Goal: Complete application form: Complete application form

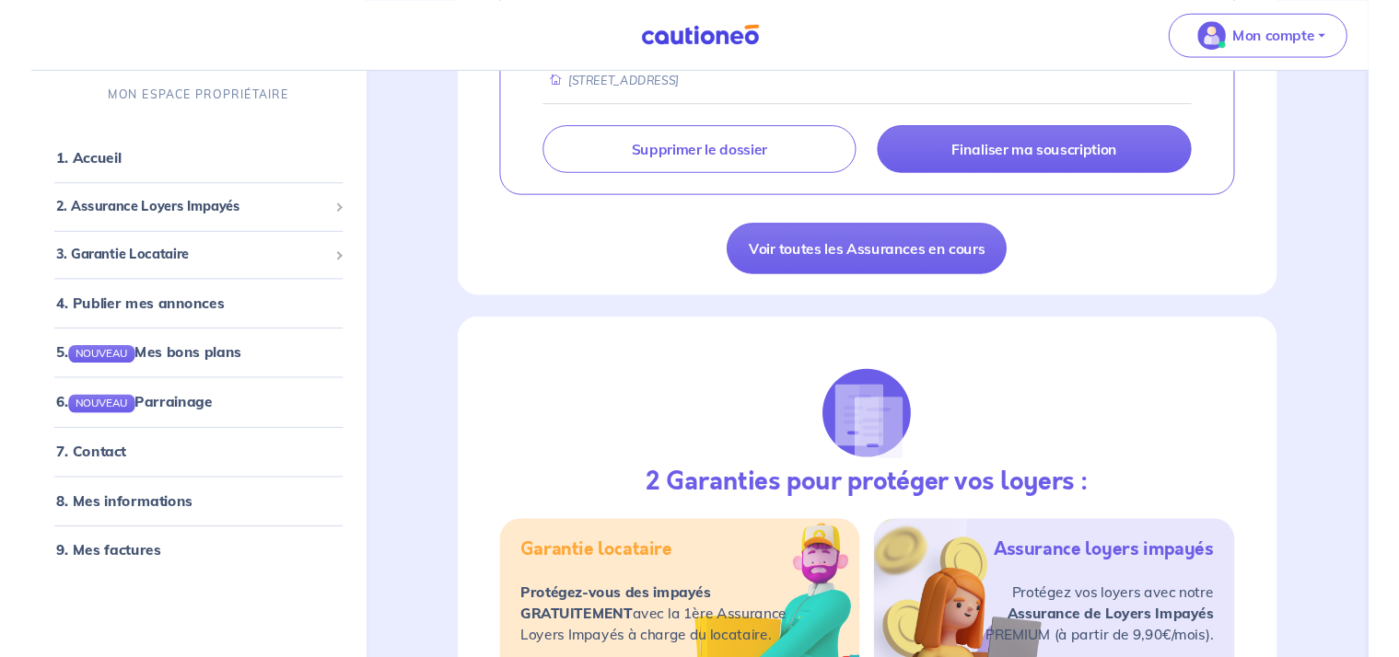
scroll to position [276, 0]
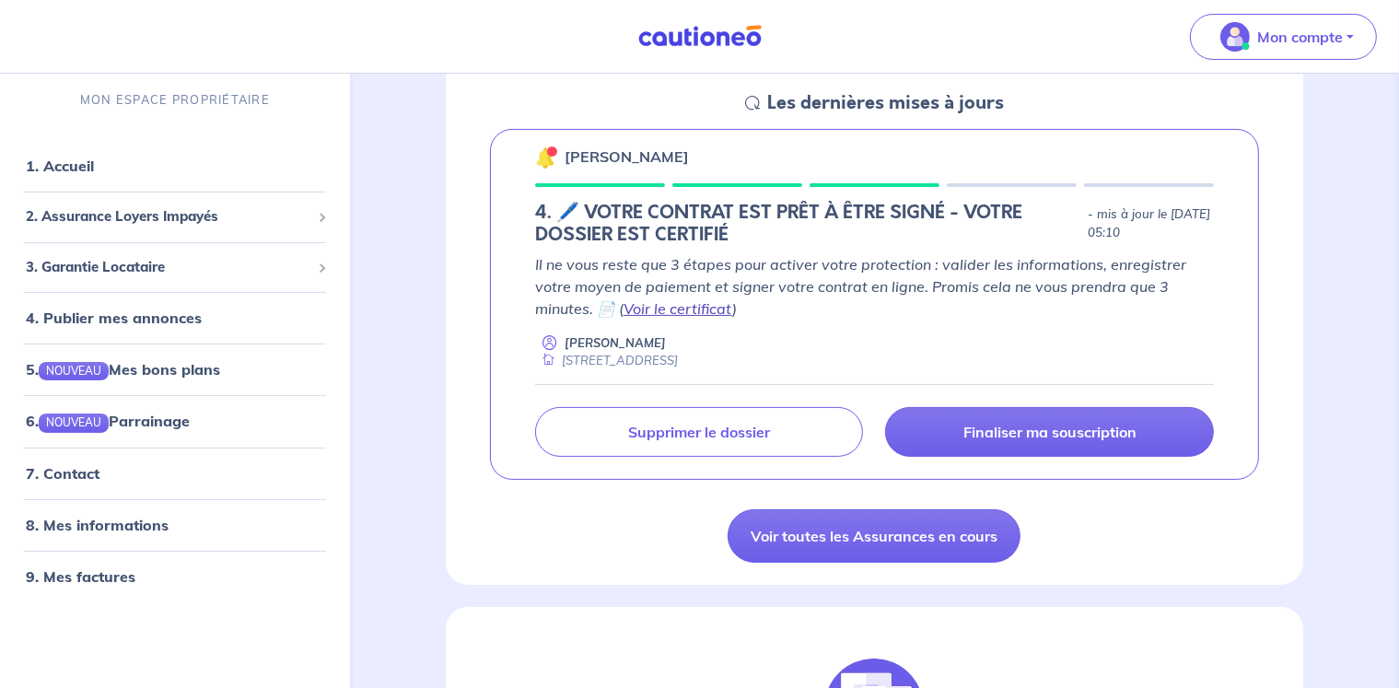
click at [683, 307] on link "Voir le certificat" at bounding box center [677, 308] width 109 height 18
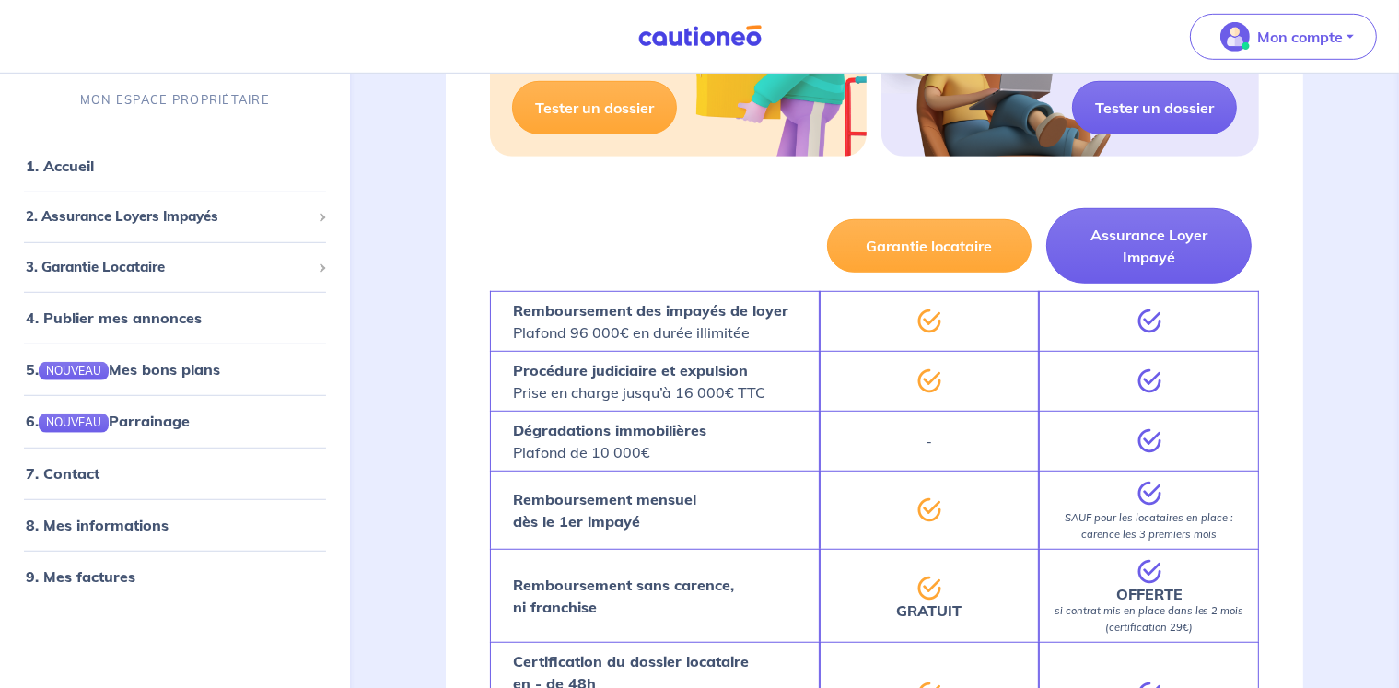
scroll to position [977, 0]
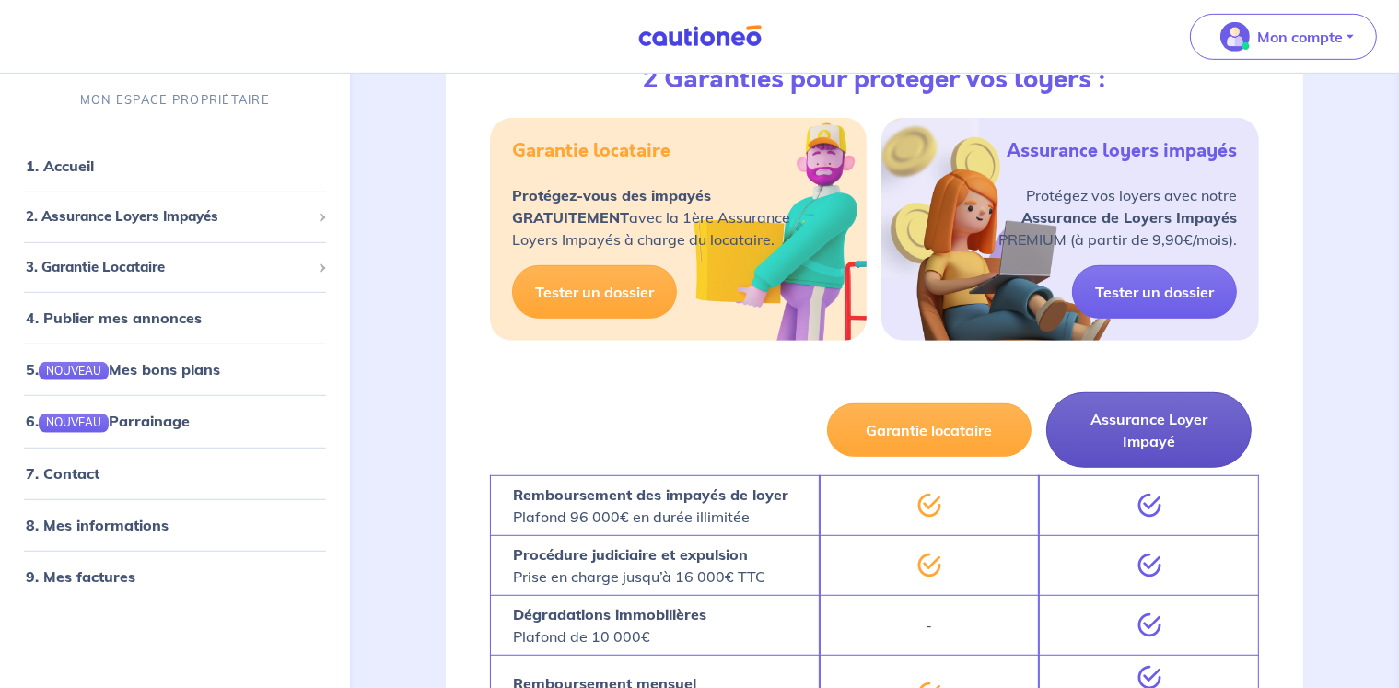
click at [1120, 414] on button "Assurance Loyer Impayé" at bounding box center [1148, 429] width 205 height 75
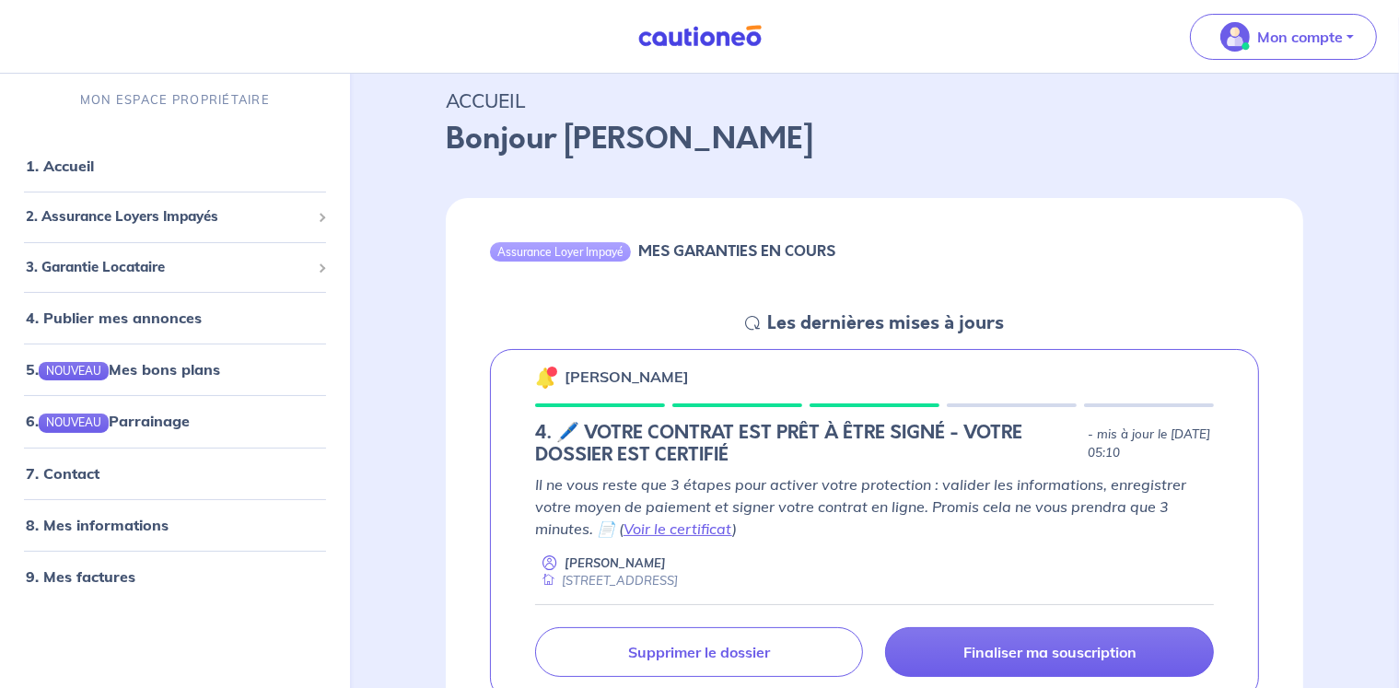
scroll to position [148, 0]
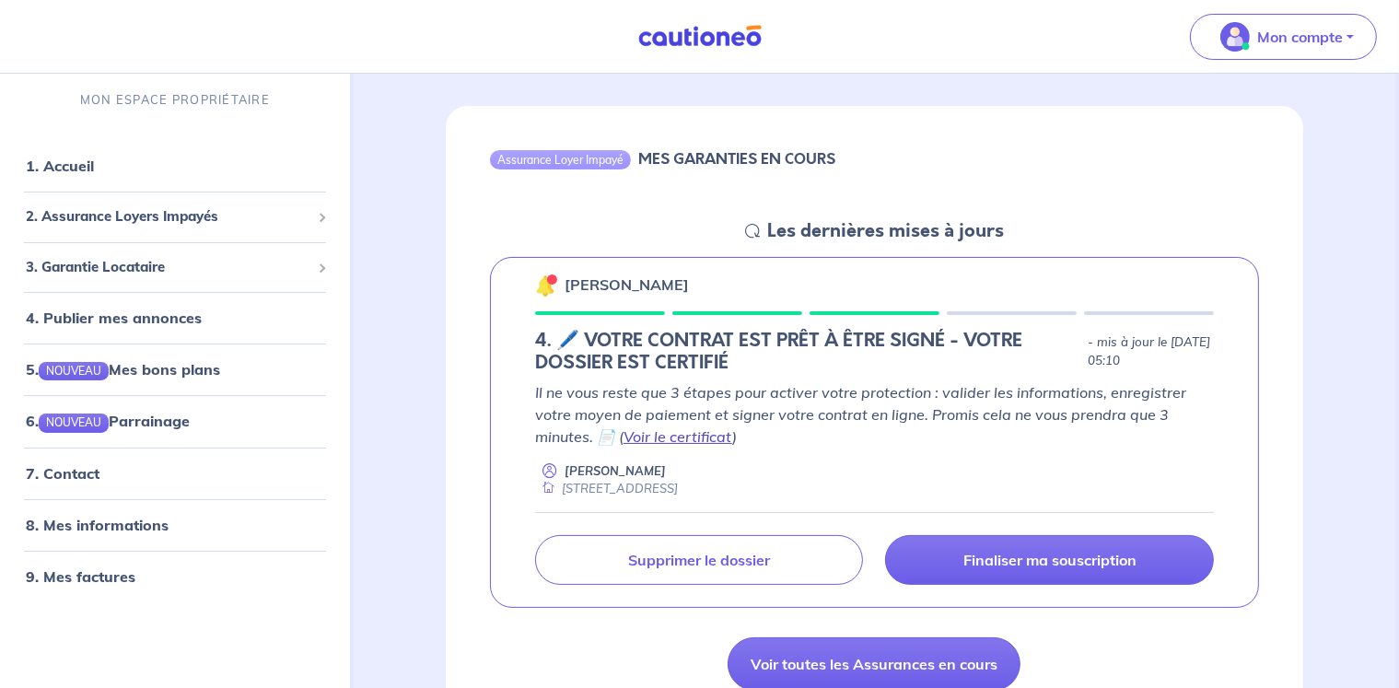
click at [689, 436] on link "Voir le certificat" at bounding box center [677, 436] width 109 height 18
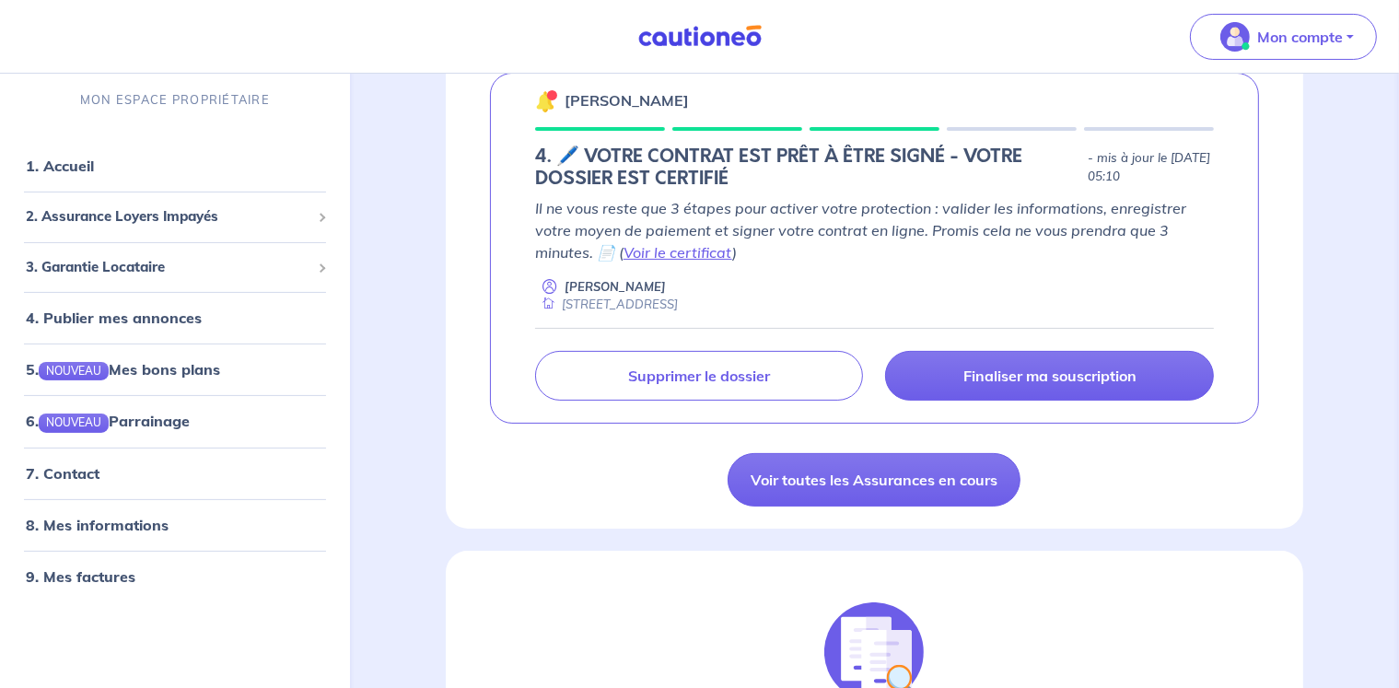
scroll to position [424, 0]
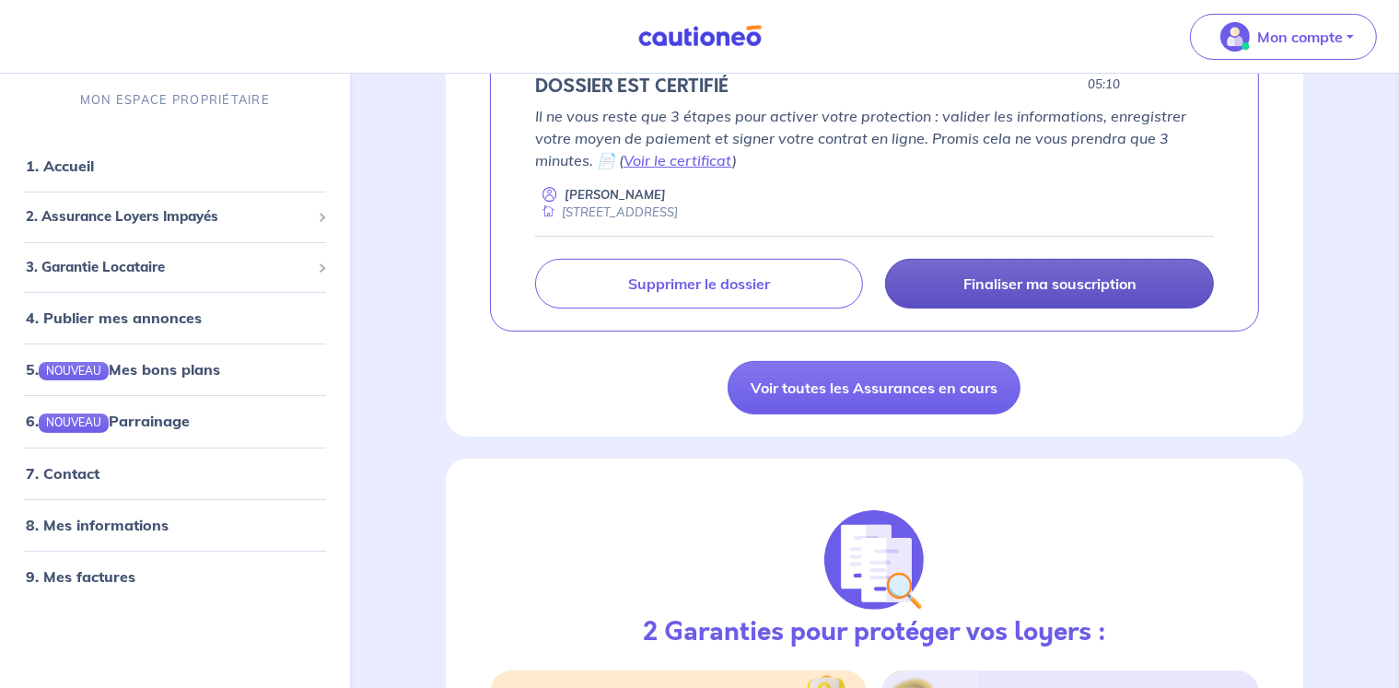
click at [1102, 280] on p "Finaliser ma souscription" at bounding box center [1049, 283] width 173 height 18
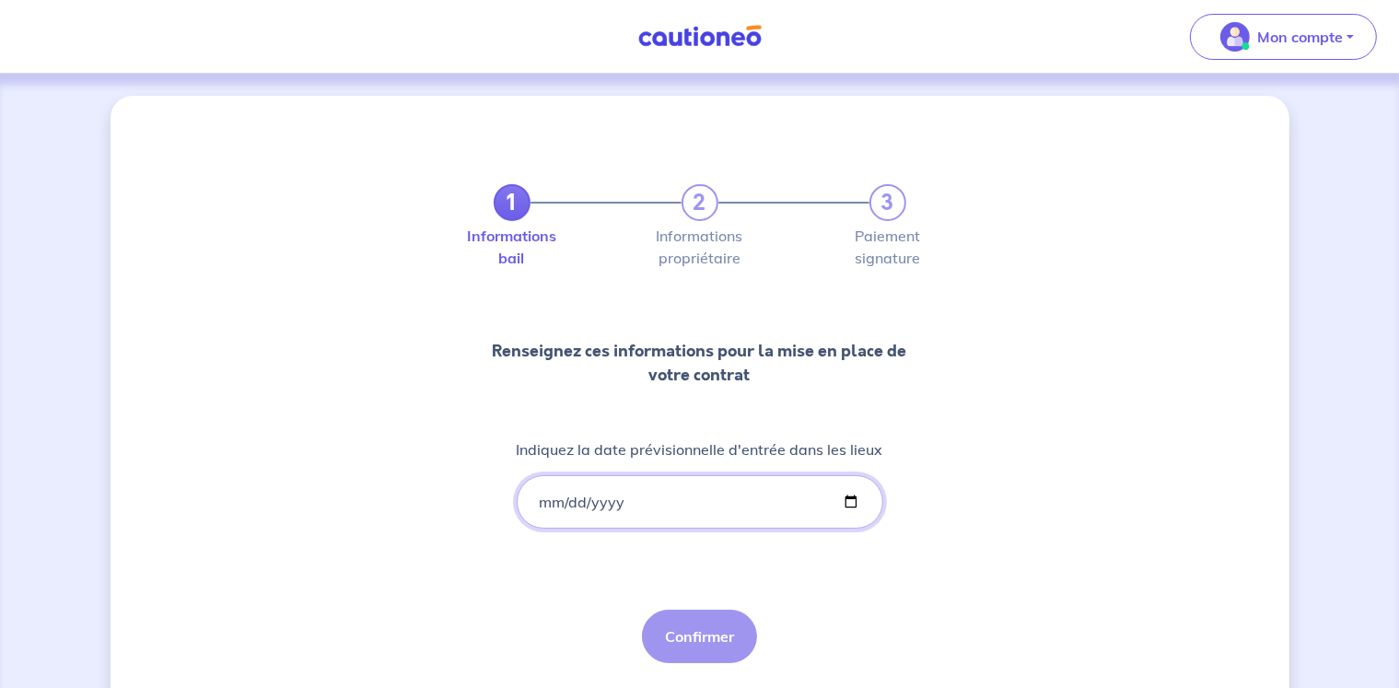
click at [637, 498] on input "Indiquez la date prévisionnelle d'entrée dans les lieux" at bounding box center [700, 501] width 366 height 53
type input "0008-10-01"
click at [846, 498] on input "Indiquez la date prévisionnelle d'entrée dans les lieux" at bounding box center [700, 501] width 366 height 53
type input "[DATE]"
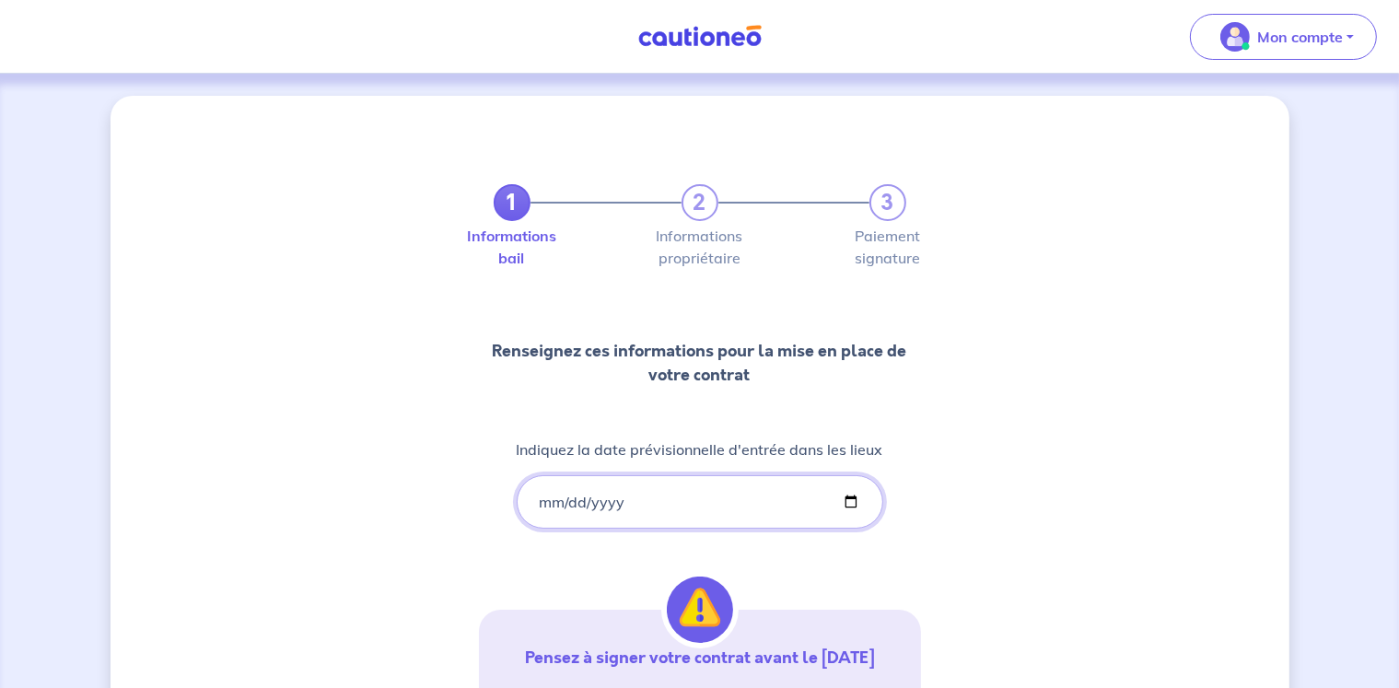
scroll to position [184, 0]
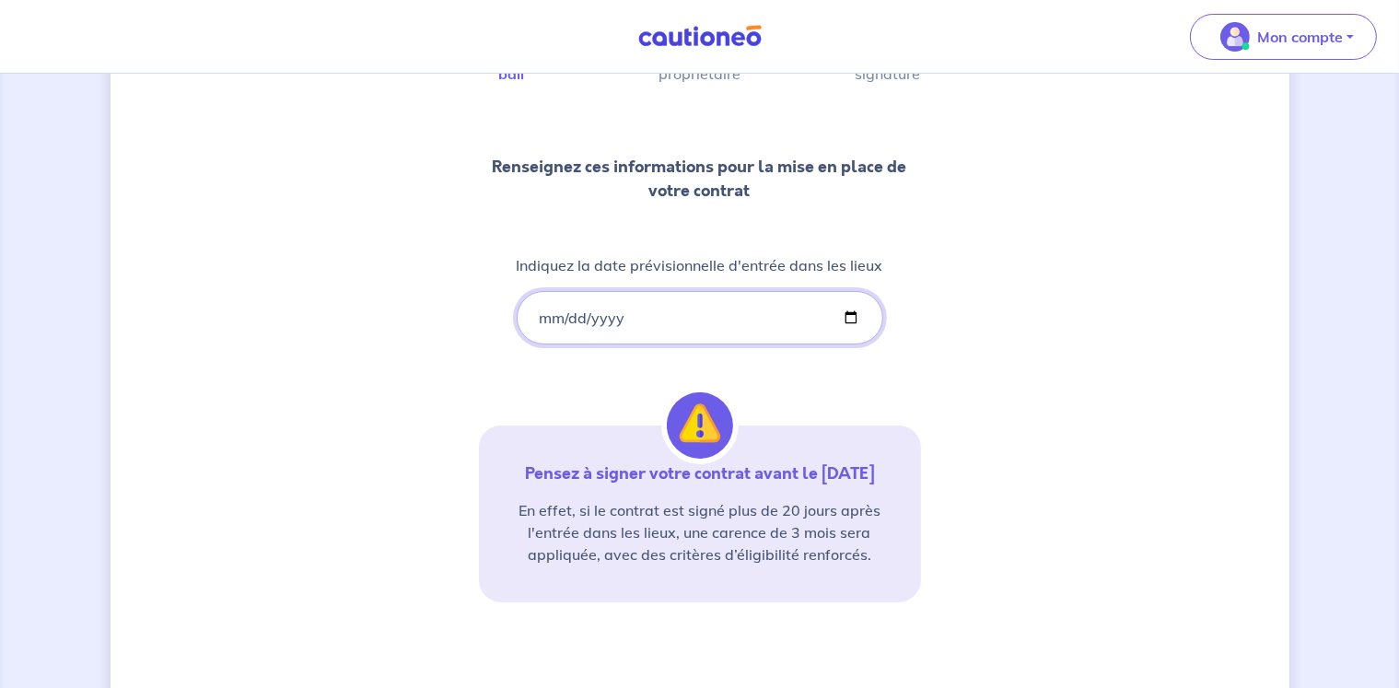
click at [712, 315] on input "[DATE]" at bounding box center [700, 317] width 366 height 53
click at [935, 337] on div "1 2 3 Informations bail Informations propriétaire Paiement signature Renseignez…" at bounding box center [699, 357] width 1179 height 891
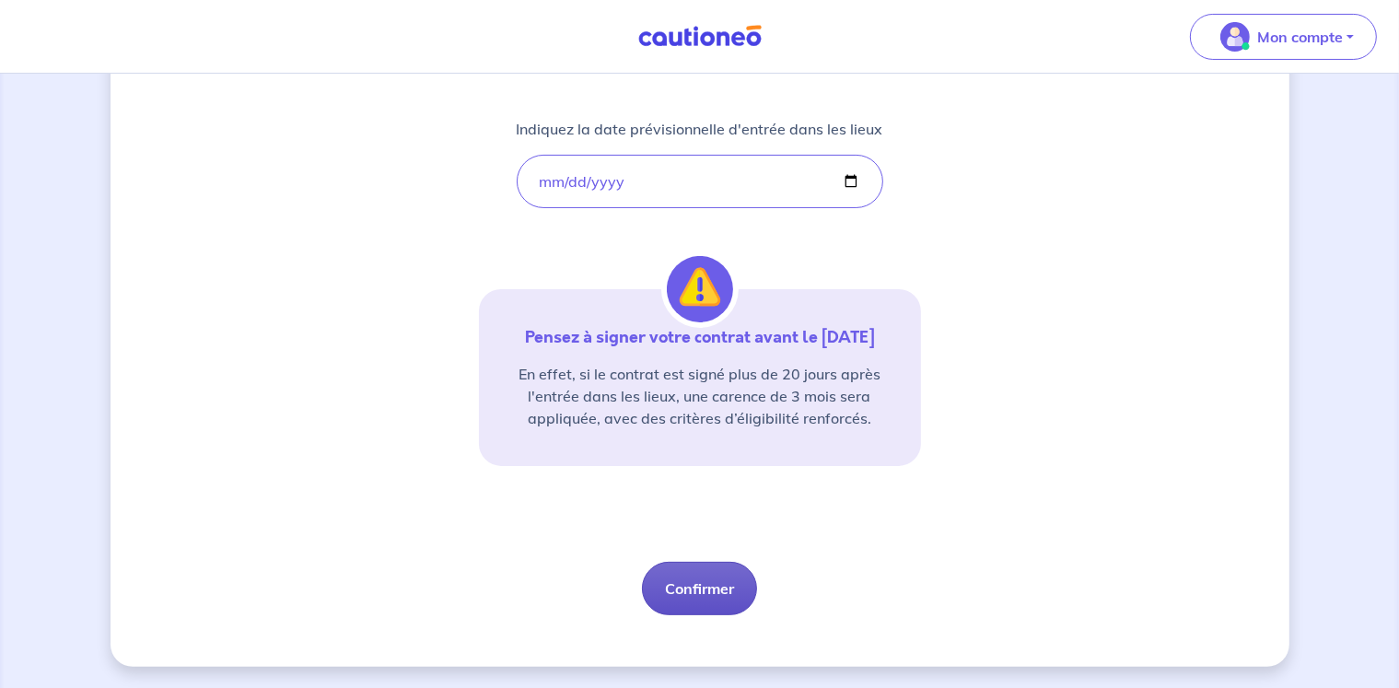
click at [720, 594] on button "Confirmer" at bounding box center [699, 588] width 115 height 53
select select "FR"
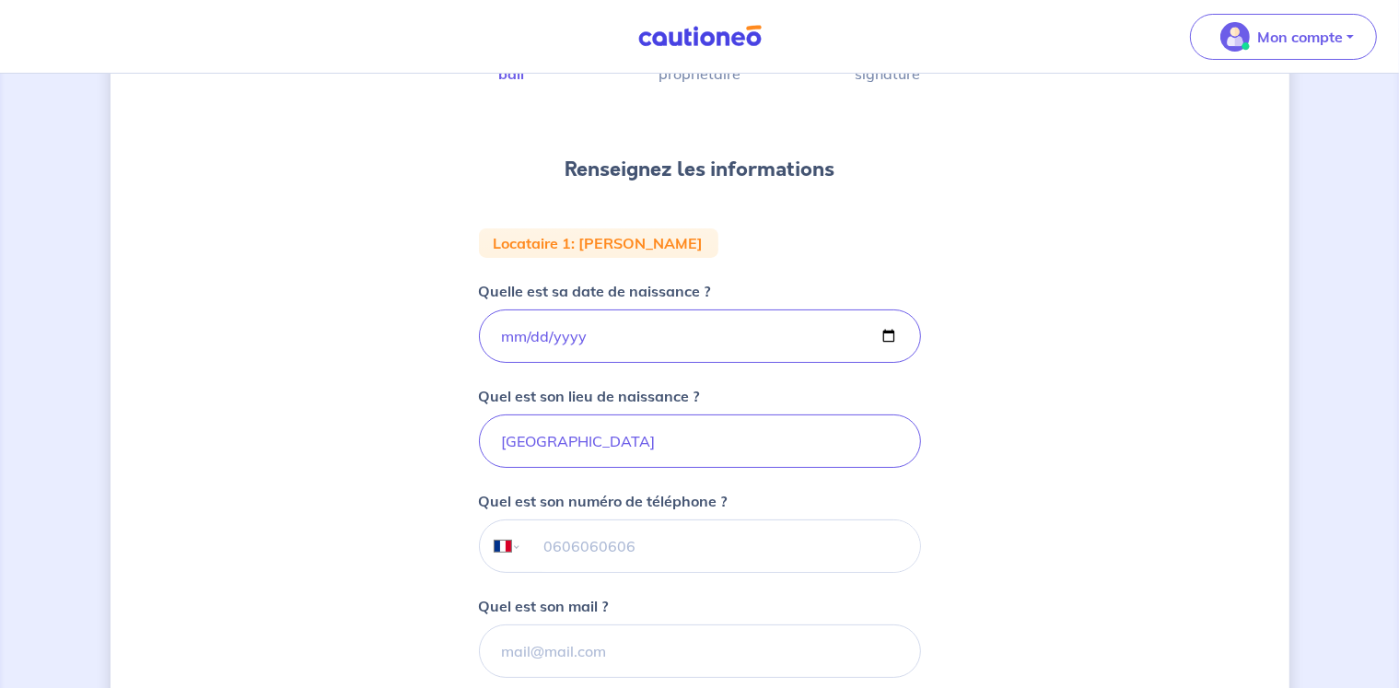
scroll to position [276, 0]
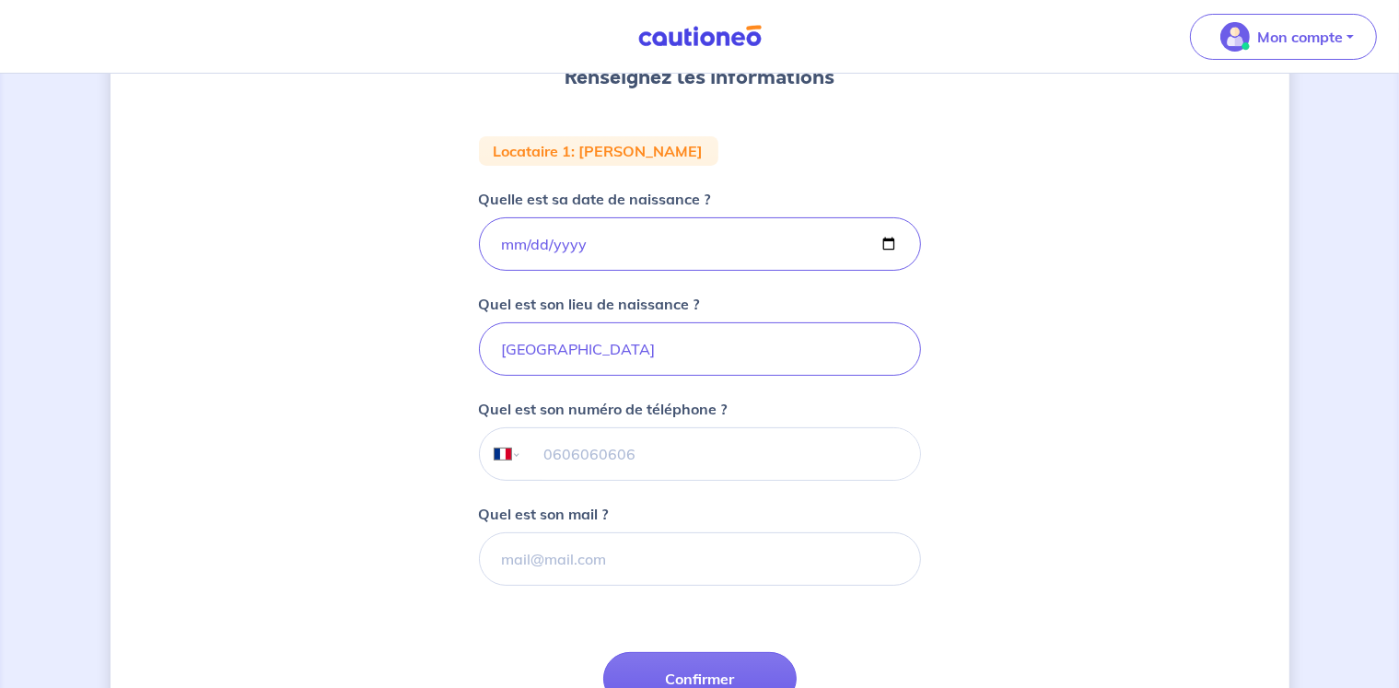
click at [656, 447] on input "tel" at bounding box center [720, 454] width 398 height 52
click at [231, 410] on div "1 2 3 Informations bail Informations propriétaire Paiement signature Renseignez…" at bounding box center [699, 330] width 1179 height 1020
click at [630, 456] on input "tel" at bounding box center [720, 454] width 398 height 52
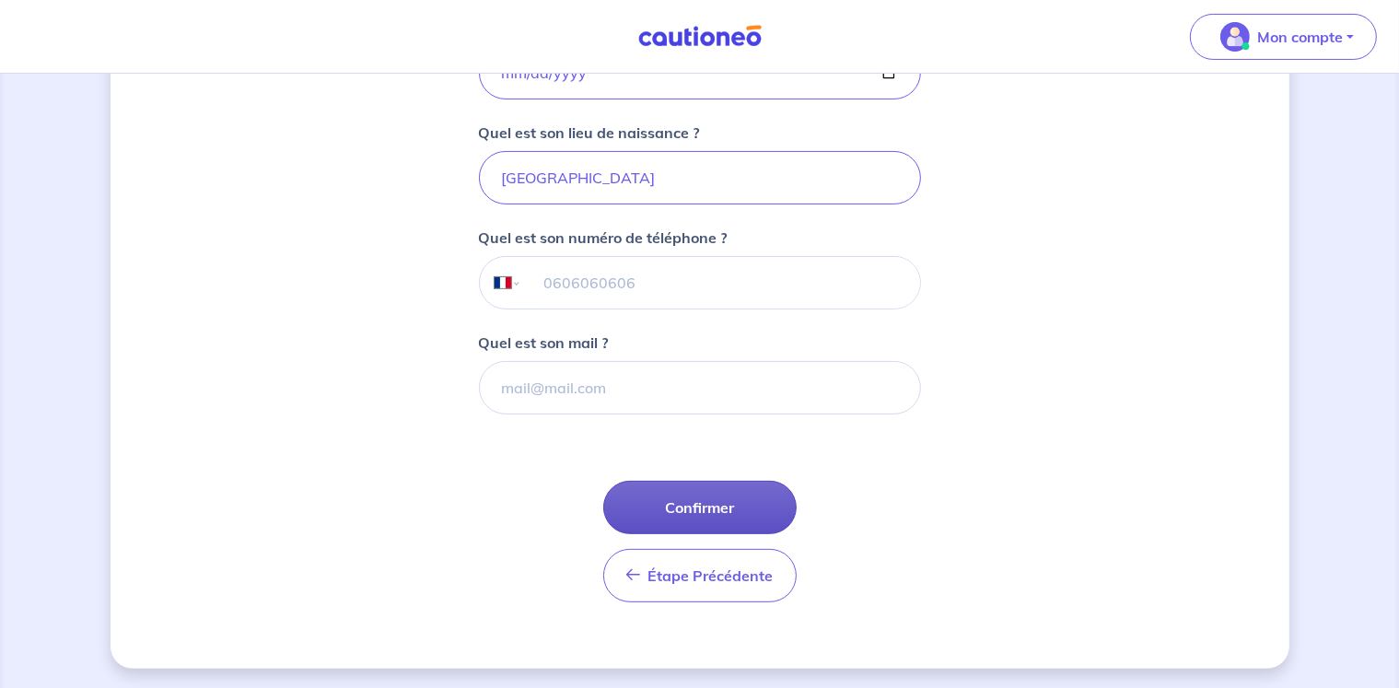
click at [671, 500] on button "Confirmer" at bounding box center [699, 507] width 193 height 53
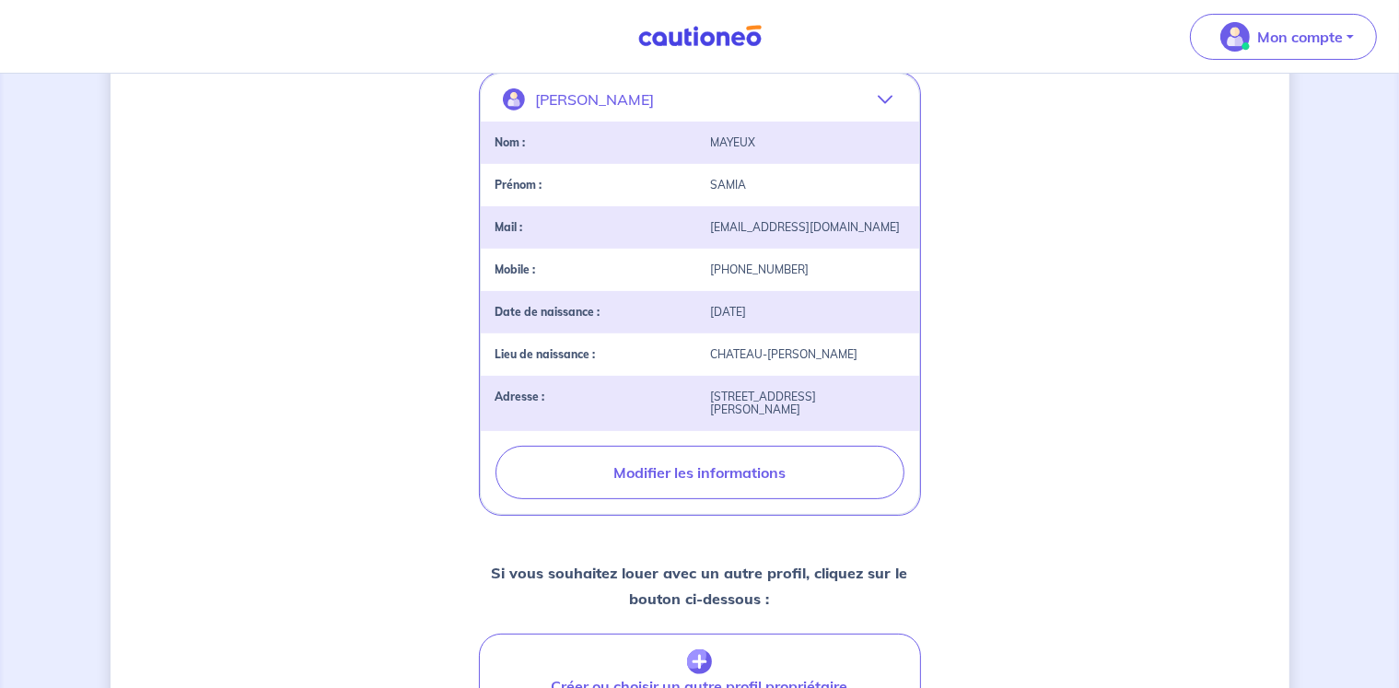
scroll to position [560, 0]
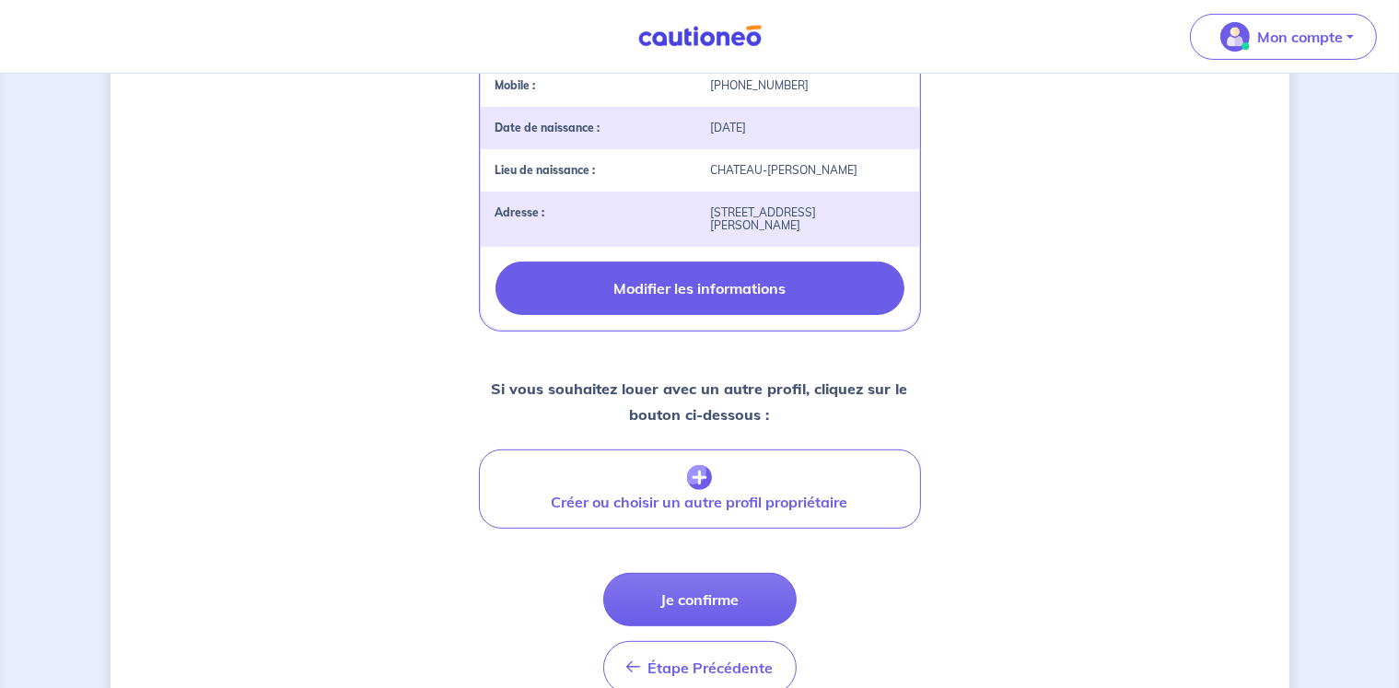
drag, startPoint x: 677, startPoint y: 288, endPoint x: 698, endPoint y: 285, distance: 21.5
click at [678, 289] on button "Modifier les informations" at bounding box center [699, 287] width 409 height 53
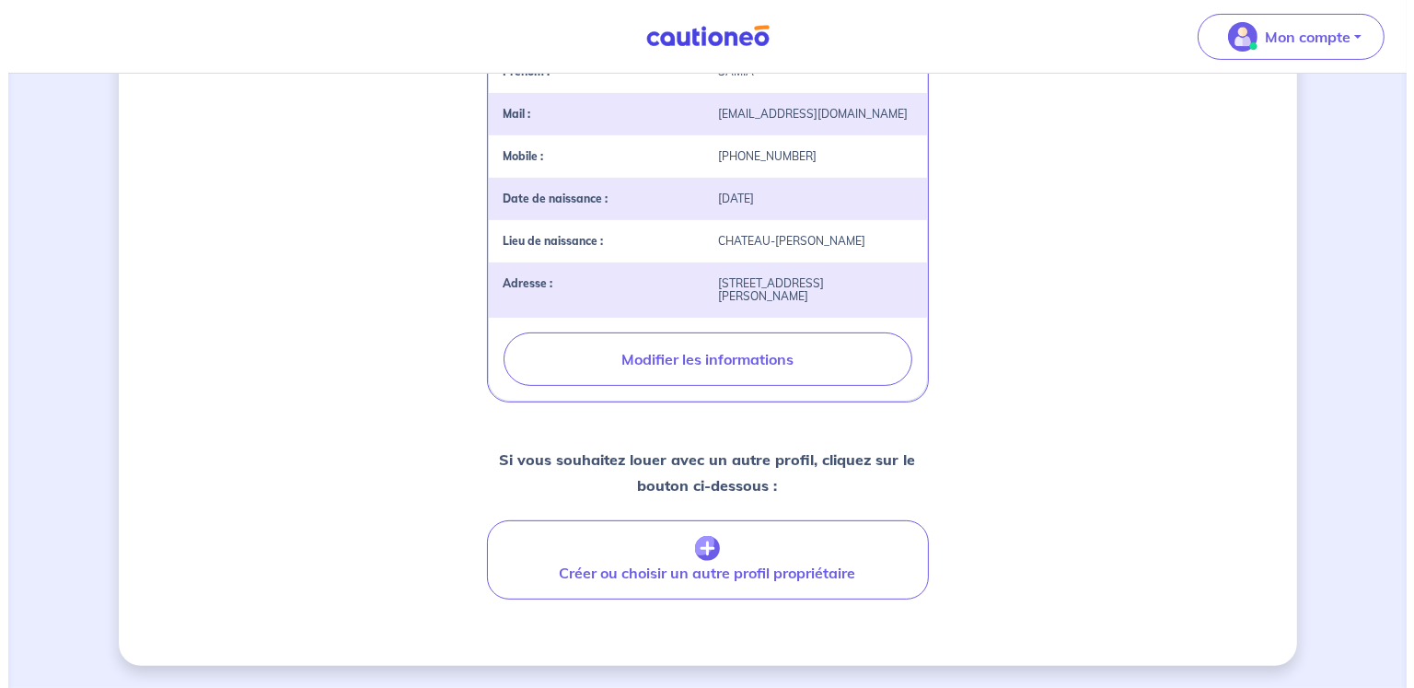
scroll to position [487, 0]
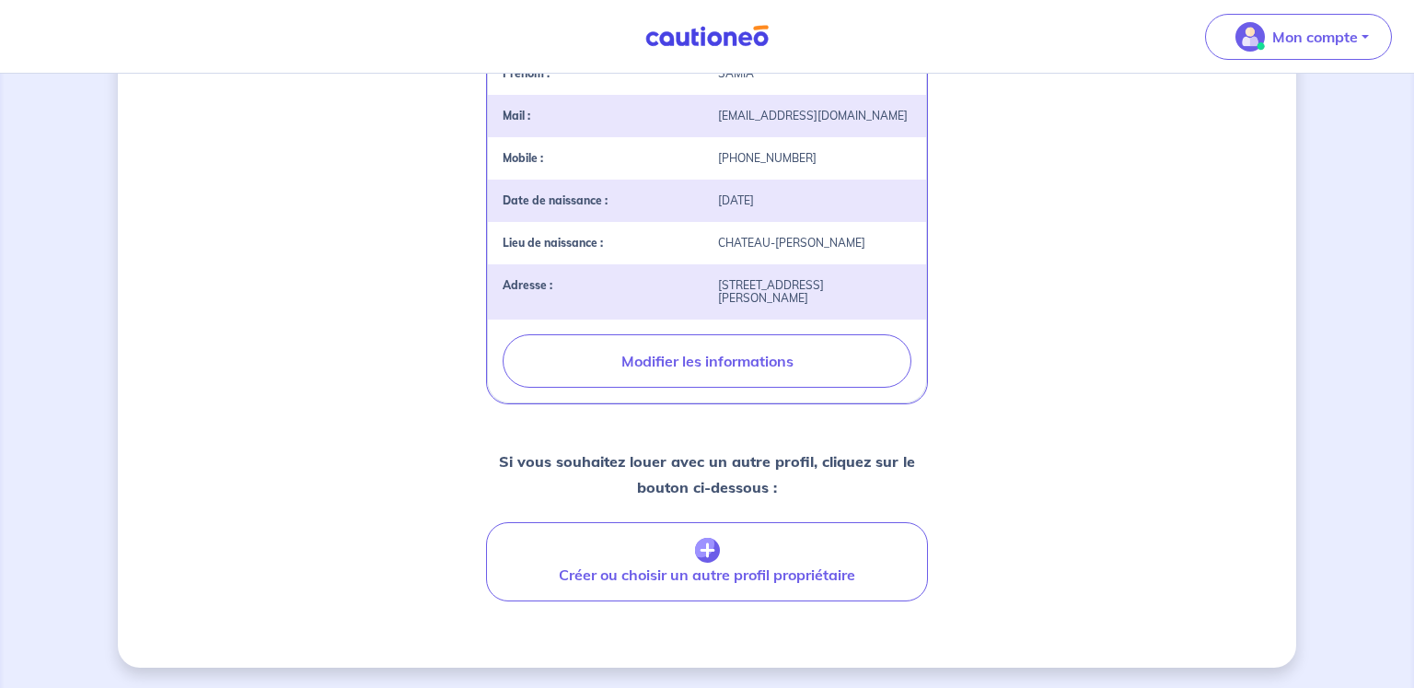
select select "FR"
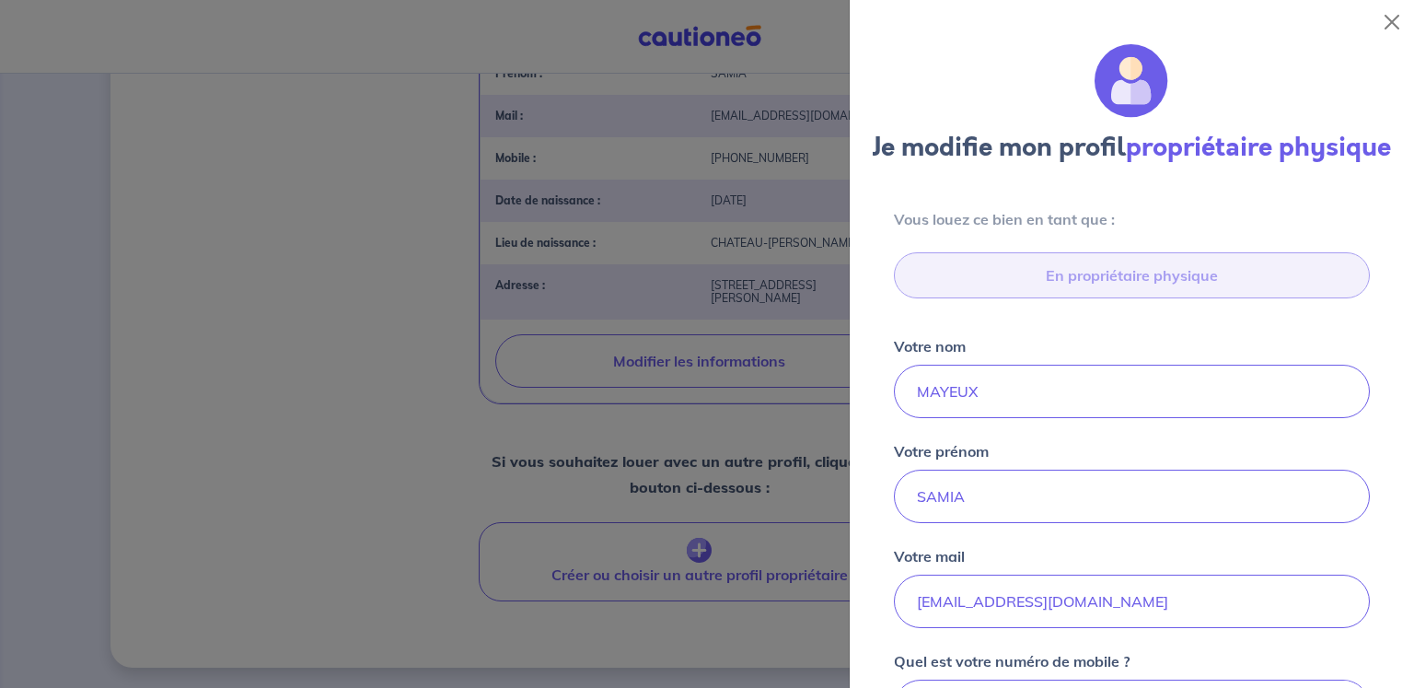
type input "[STREET_ADDRESS][PERSON_NAME]"
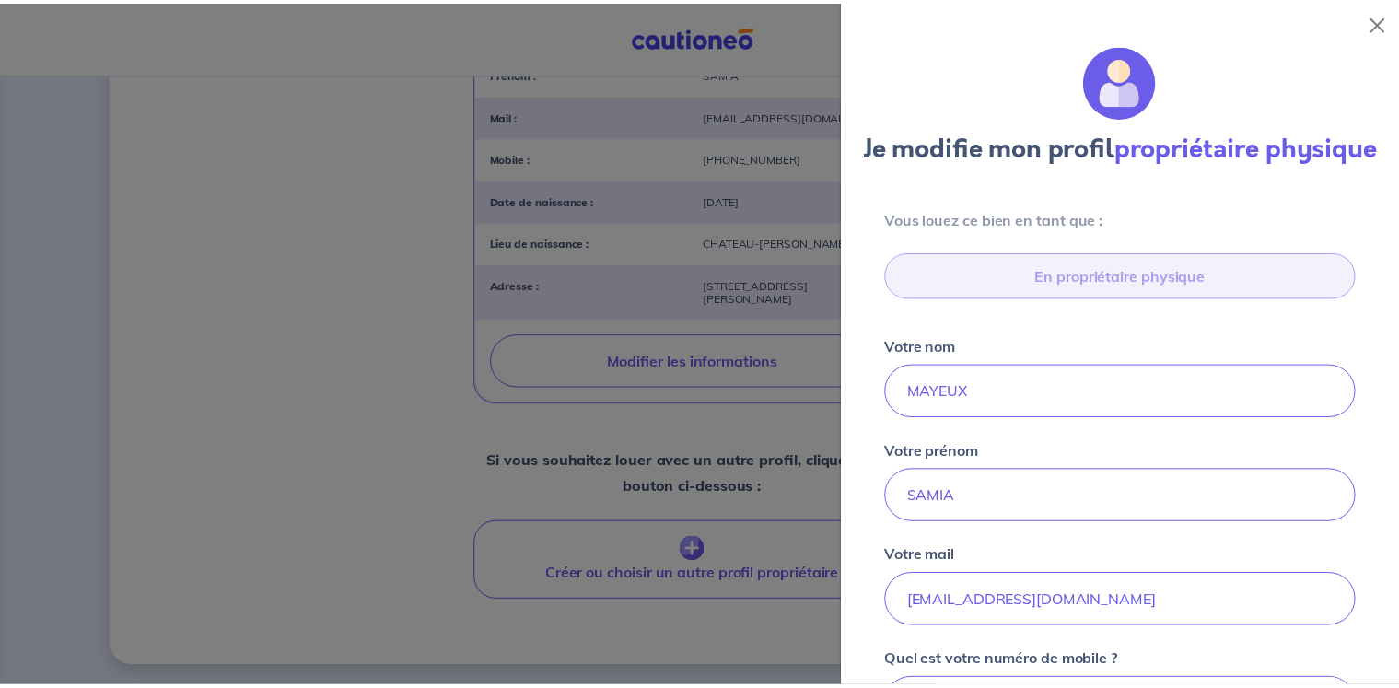
scroll to position [675, 0]
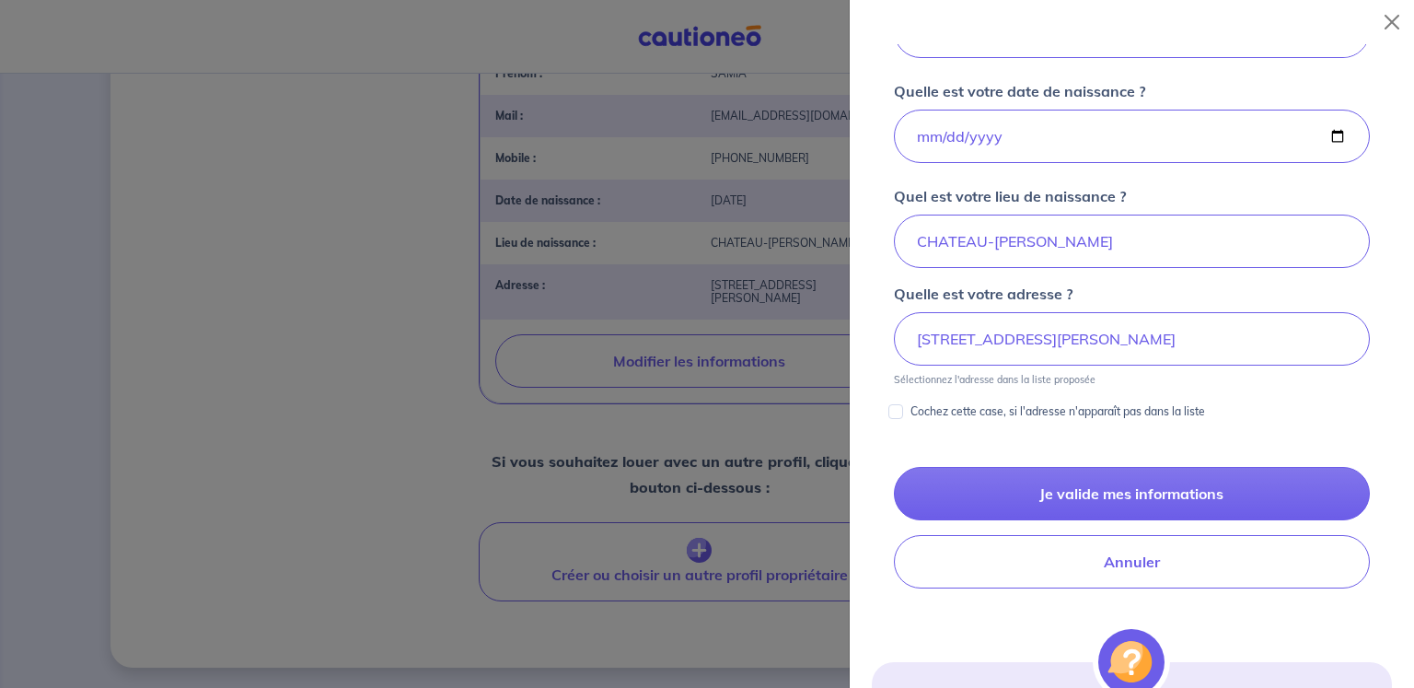
drag, startPoint x: 1129, startPoint y: 586, endPoint x: 604, endPoint y: 387, distance: 561.6
click at [1129, 587] on button "Annuler" at bounding box center [1132, 561] width 476 height 53
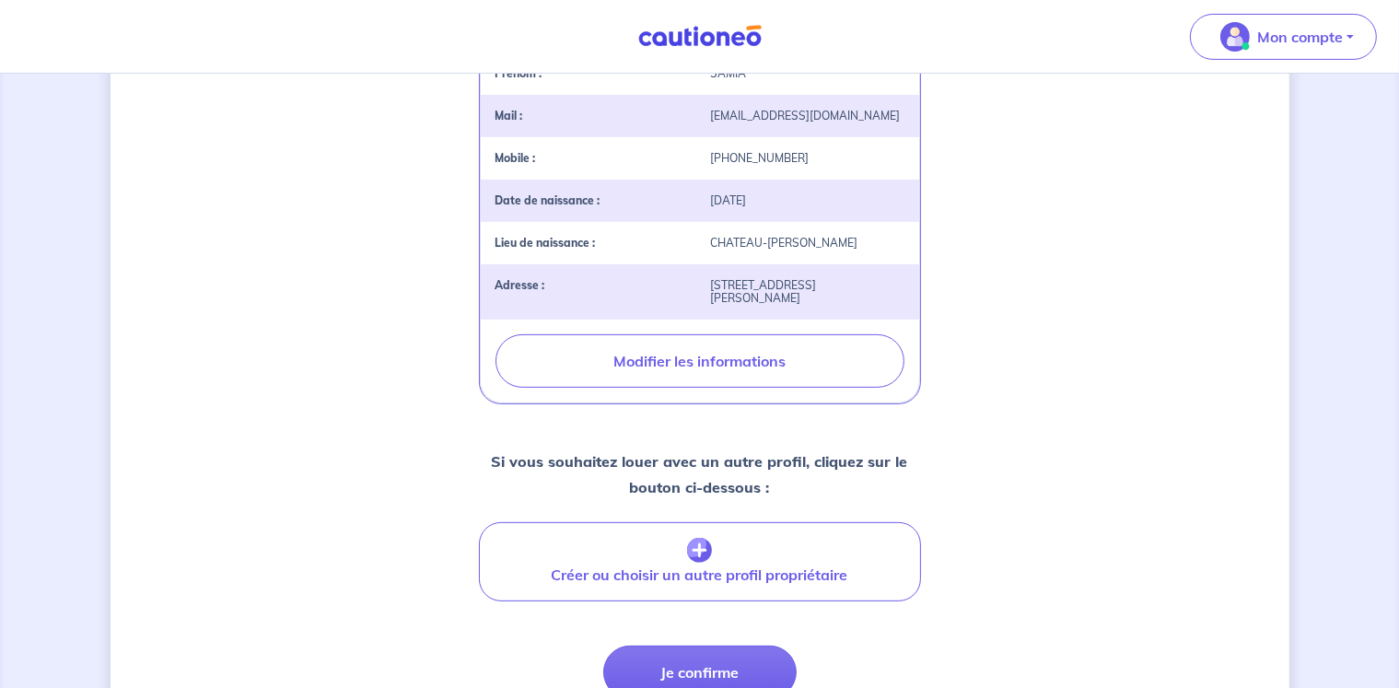
scroll to position [652, 0]
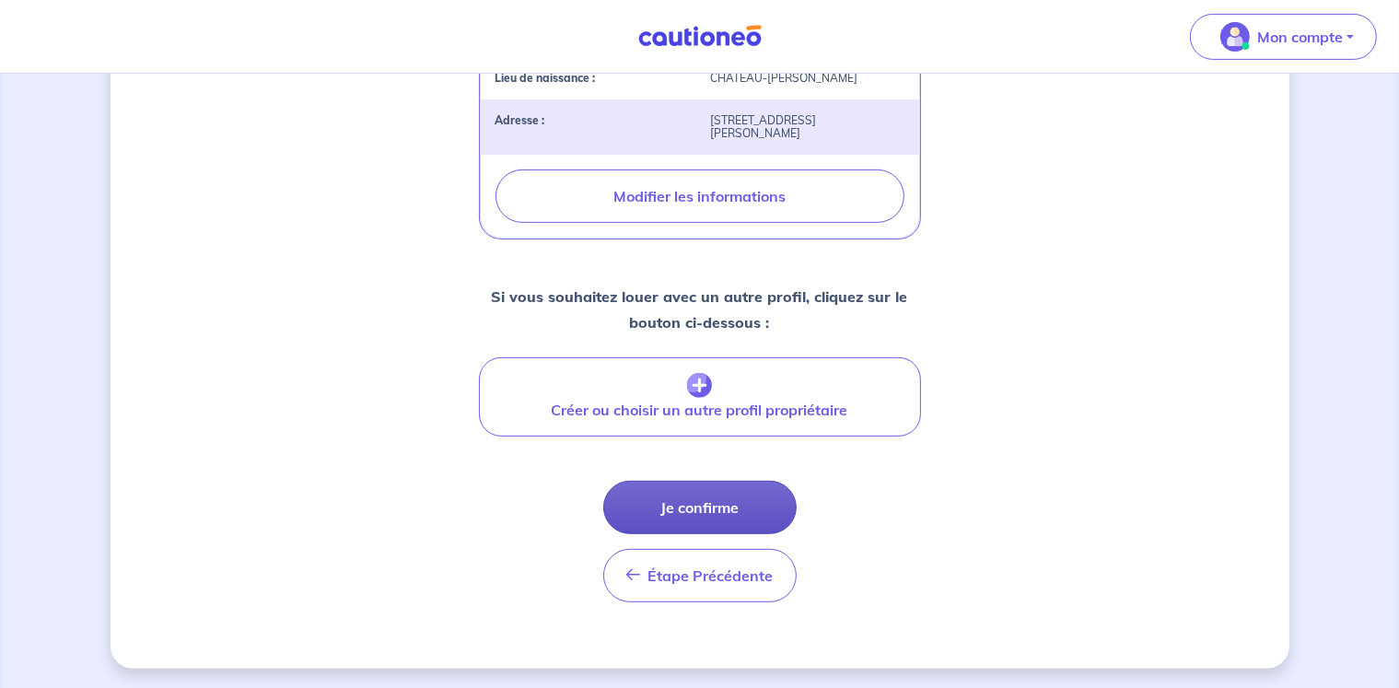
click at [702, 501] on button "Je confirme" at bounding box center [699, 507] width 193 height 53
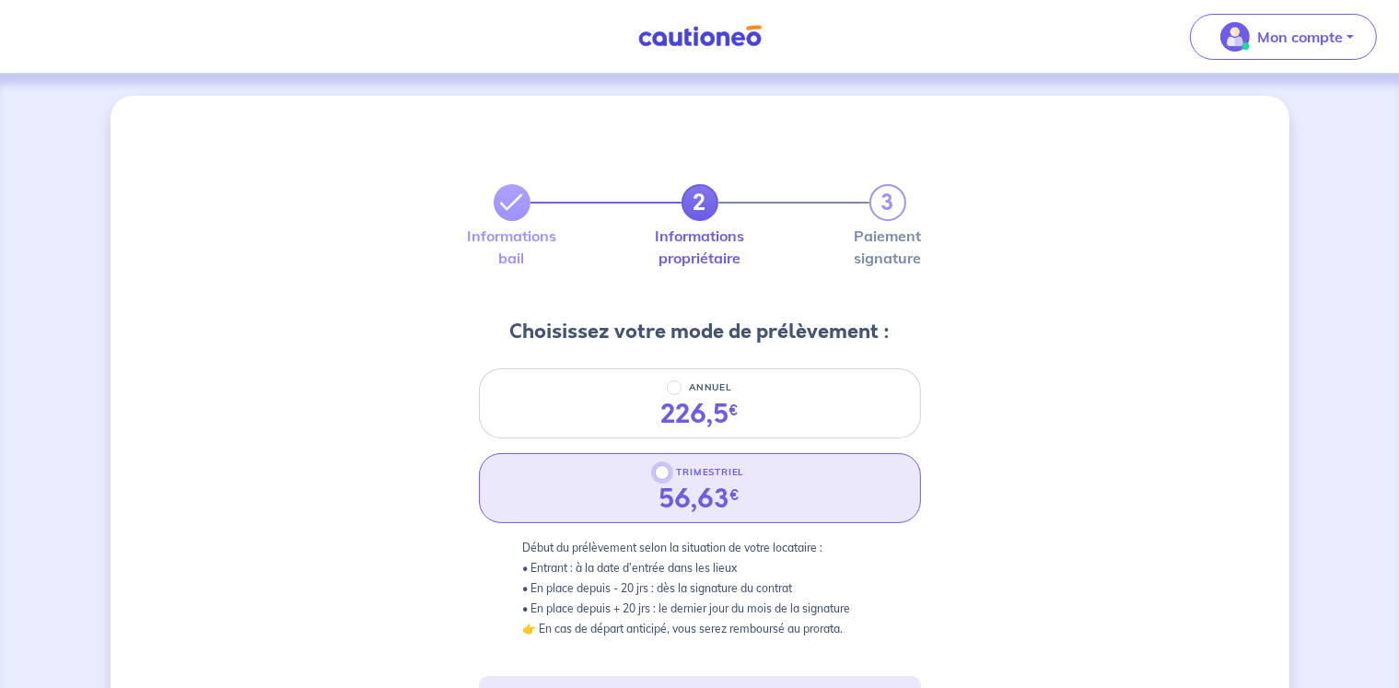
click at [663, 469] on input "TRIMESTRIEL" at bounding box center [662, 472] width 15 height 15
radio input "true"
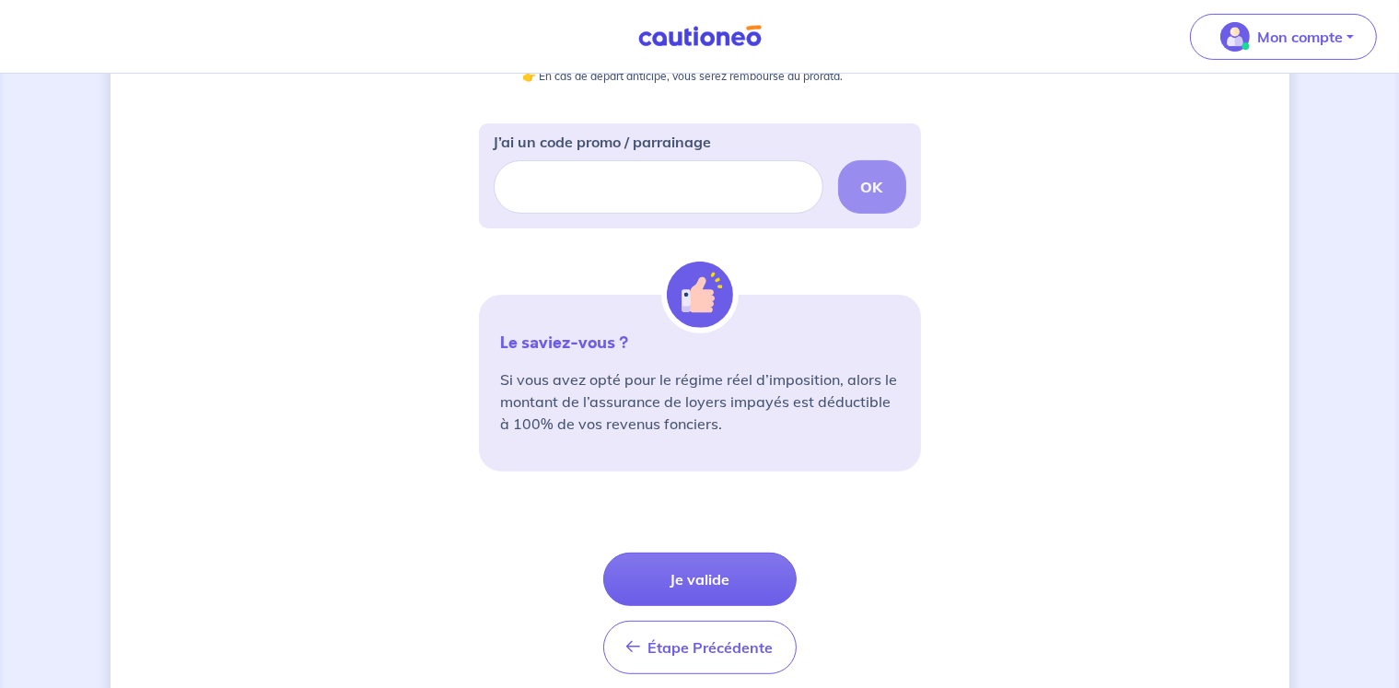
scroll to position [625, 0]
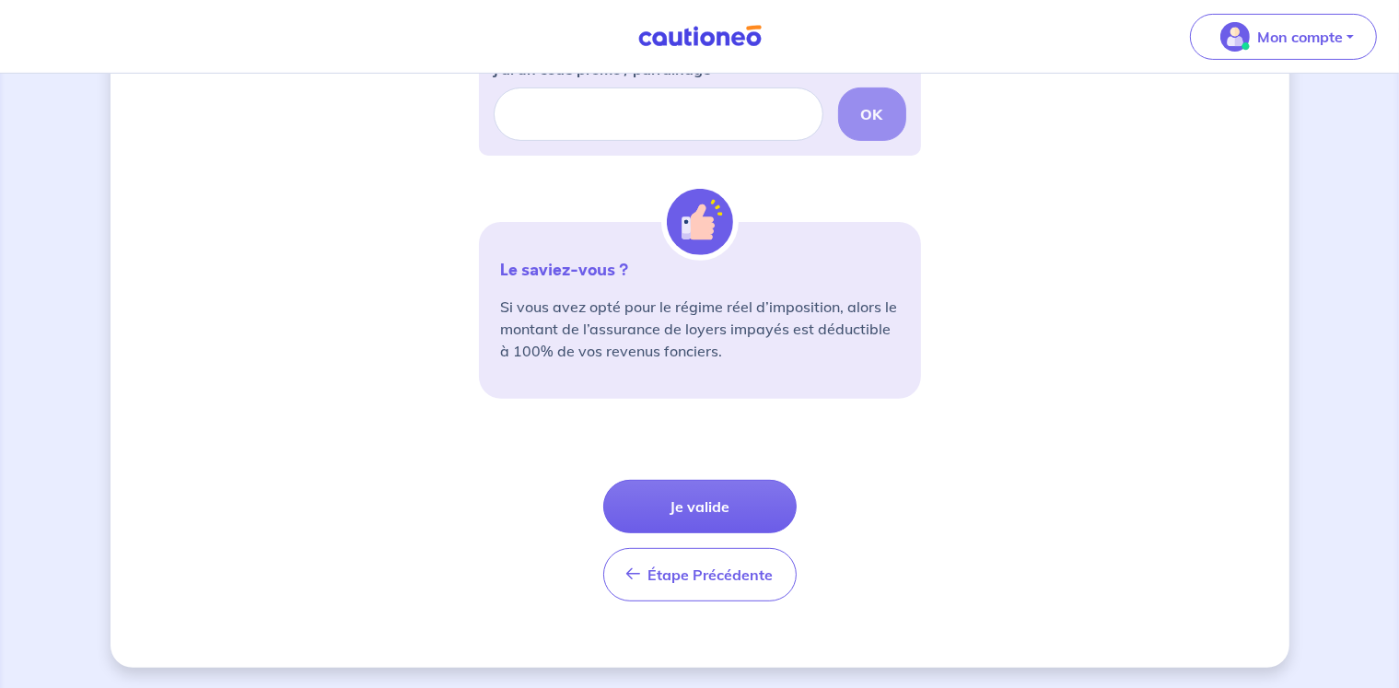
click at [715, 504] on button "Je valide" at bounding box center [699, 506] width 193 height 53
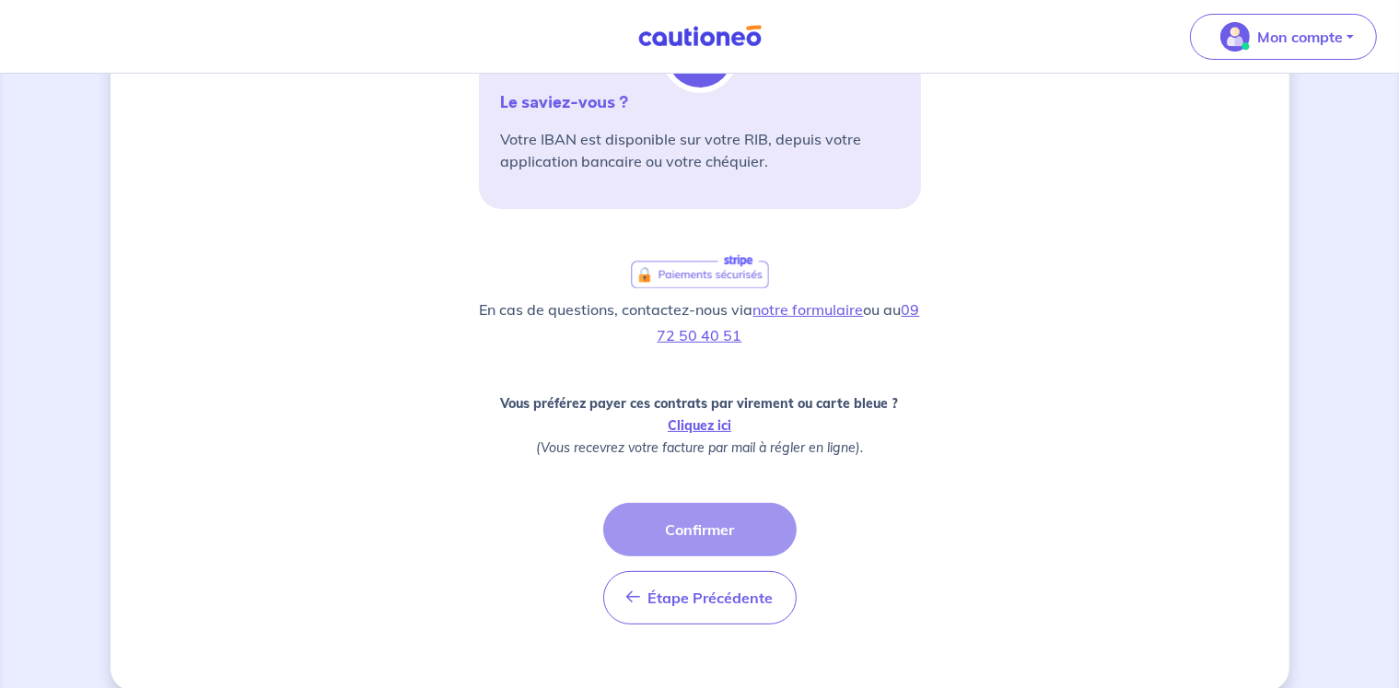
scroll to position [184, 0]
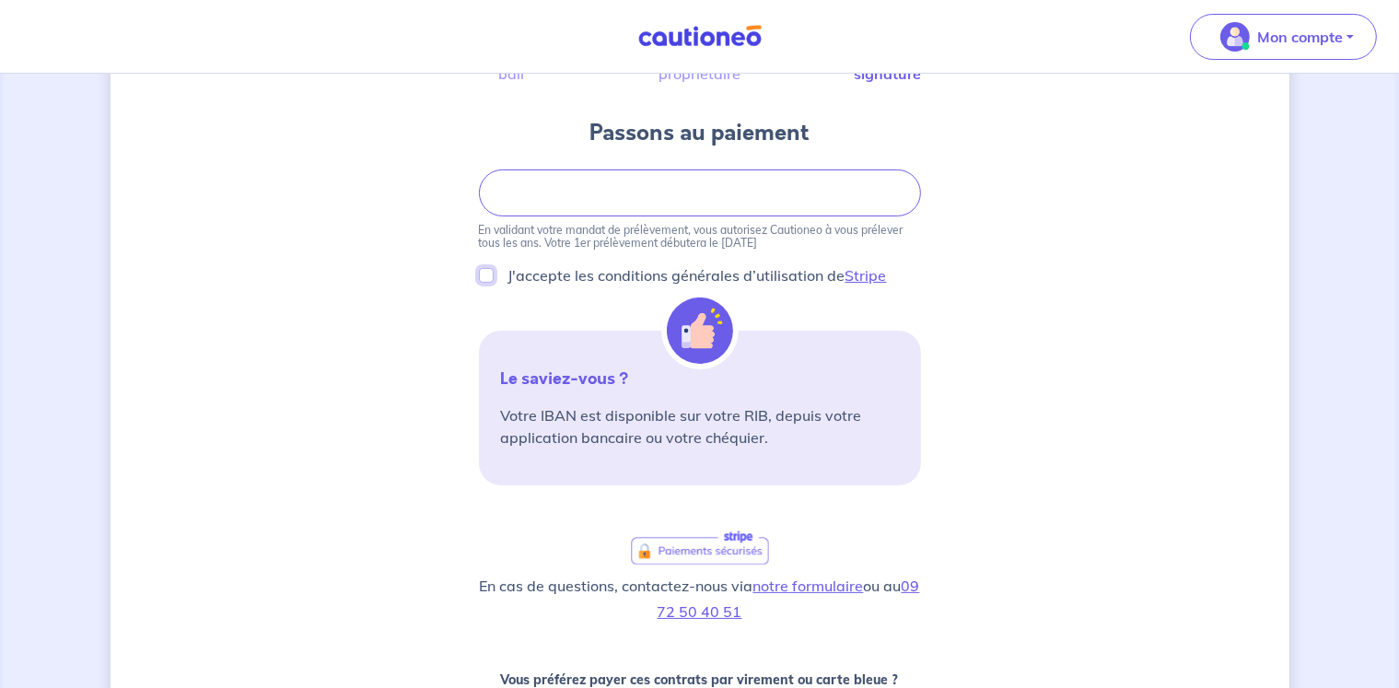
click at [490, 273] on input "J'accepte les conditions générales d’utilisation de Stripe" at bounding box center [486, 275] width 15 height 15
checkbox input "true"
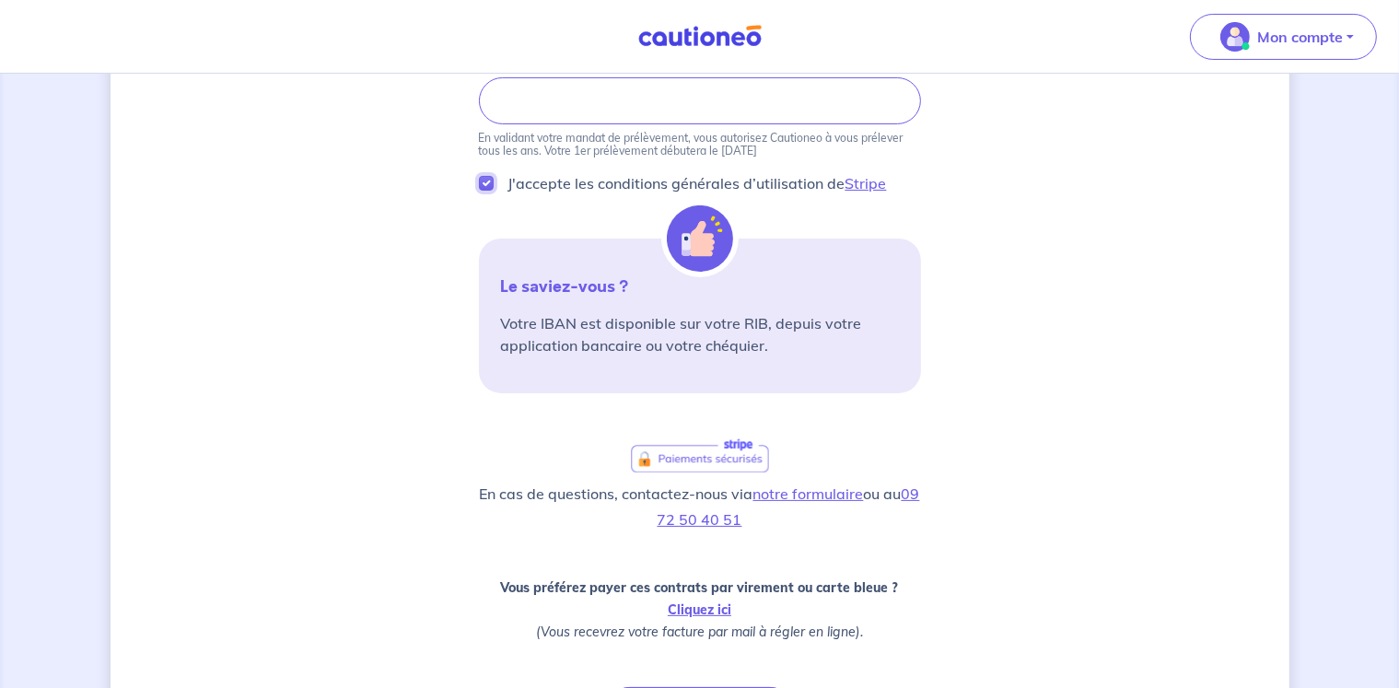
scroll to position [460, 0]
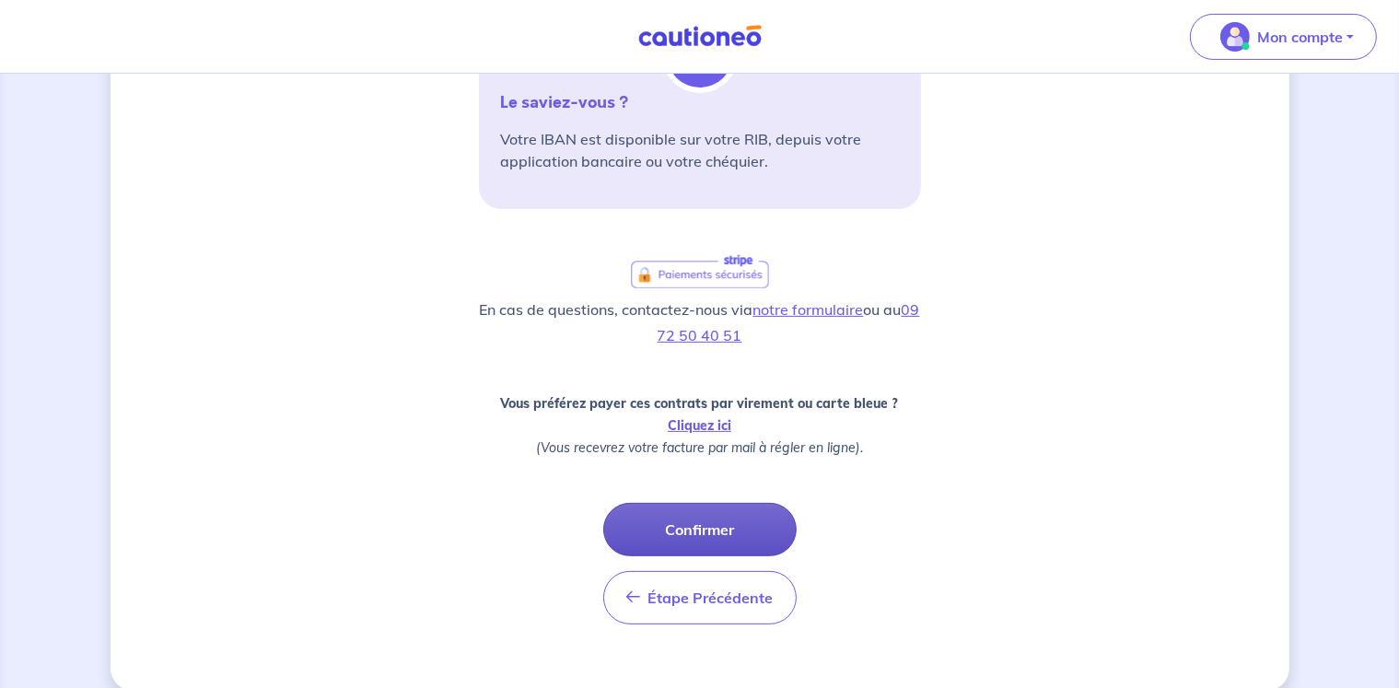
click at [691, 535] on button "Confirmer" at bounding box center [699, 529] width 193 height 53
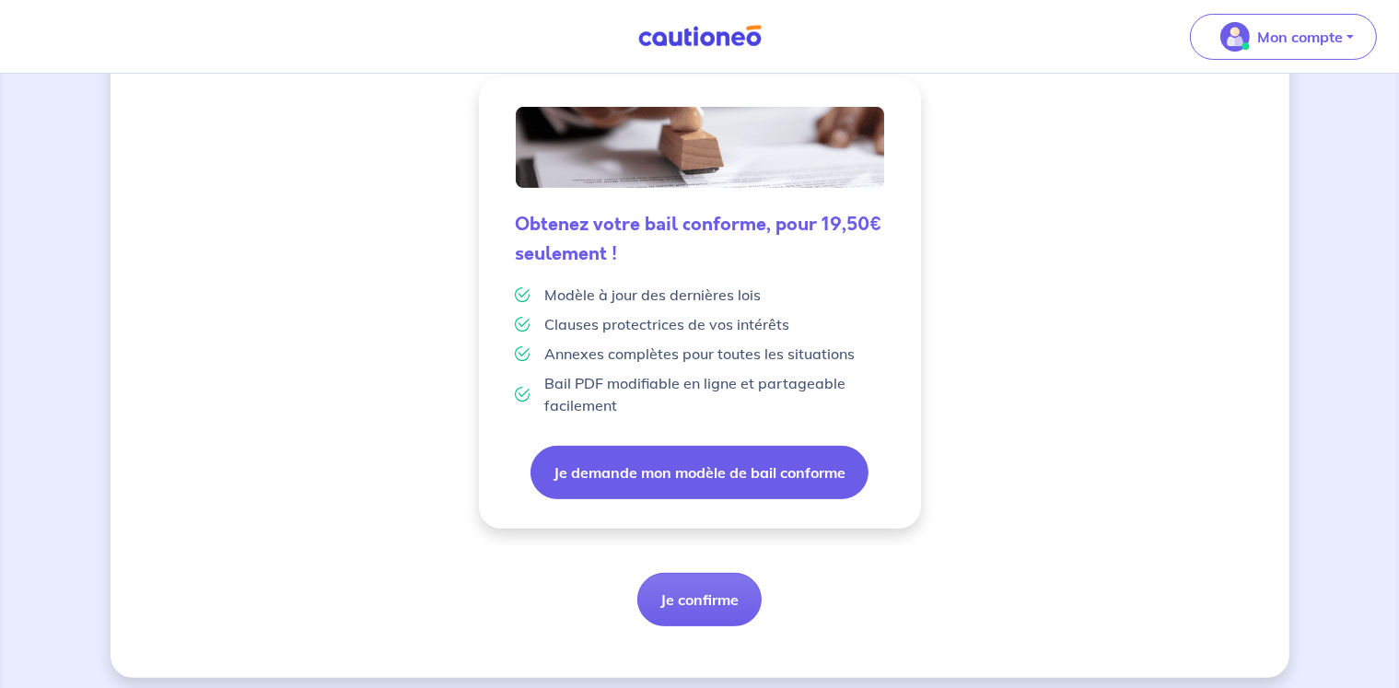
scroll to position [471, 0]
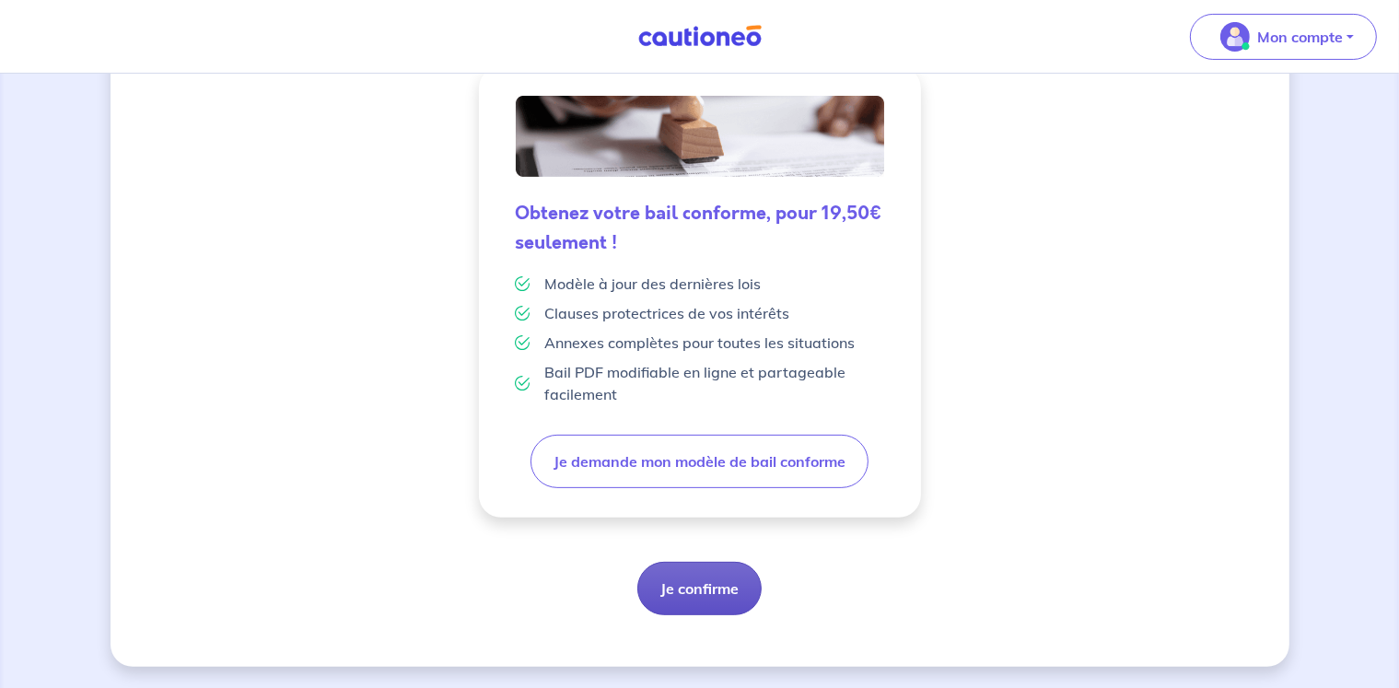
click at [703, 579] on button "Je confirme" at bounding box center [699, 588] width 124 height 53
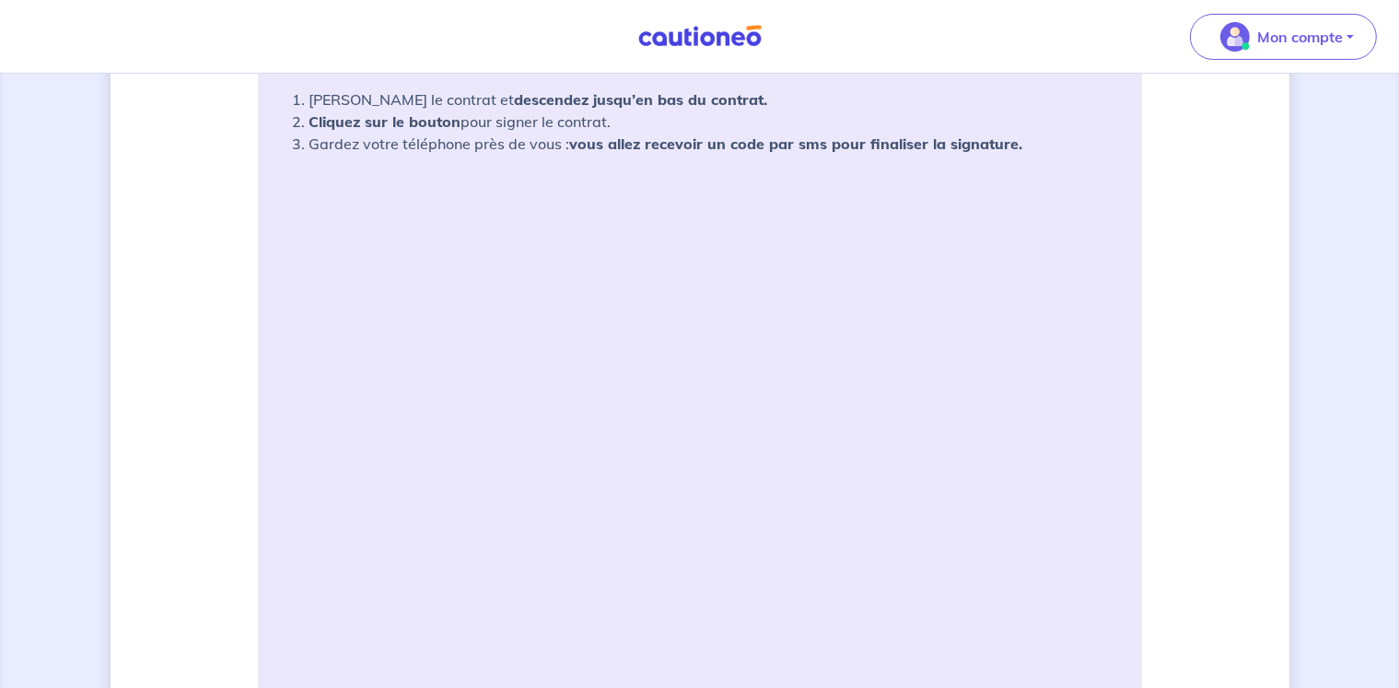
scroll to position [276, 0]
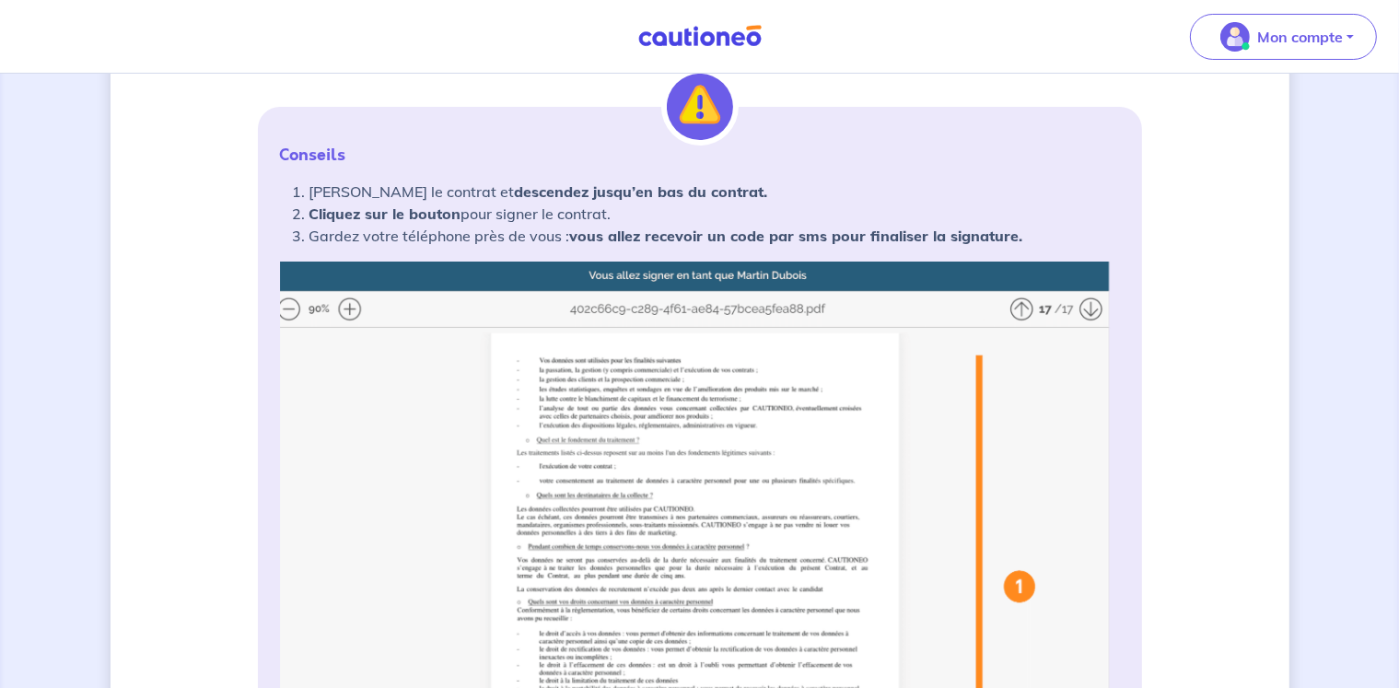
click at [354, 307] on img at bounding box center [700, 626] width 840 height 731
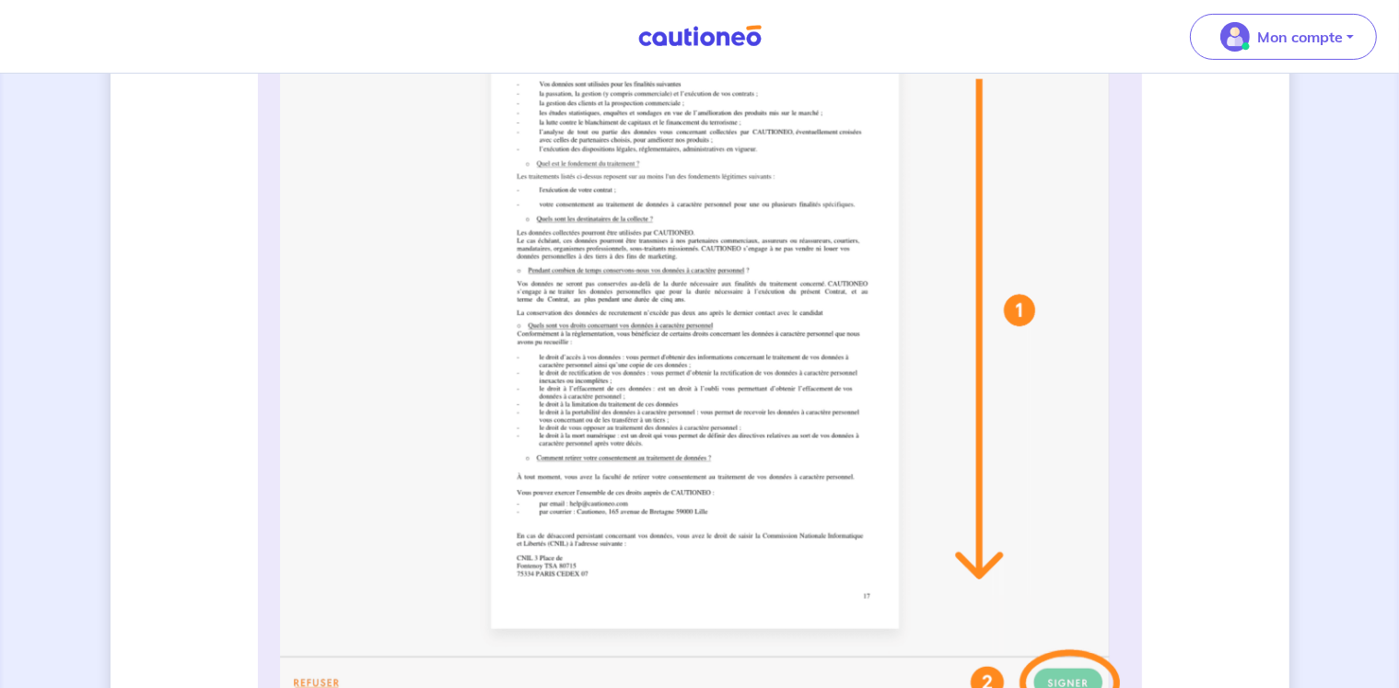
scroll to position [368, 0]
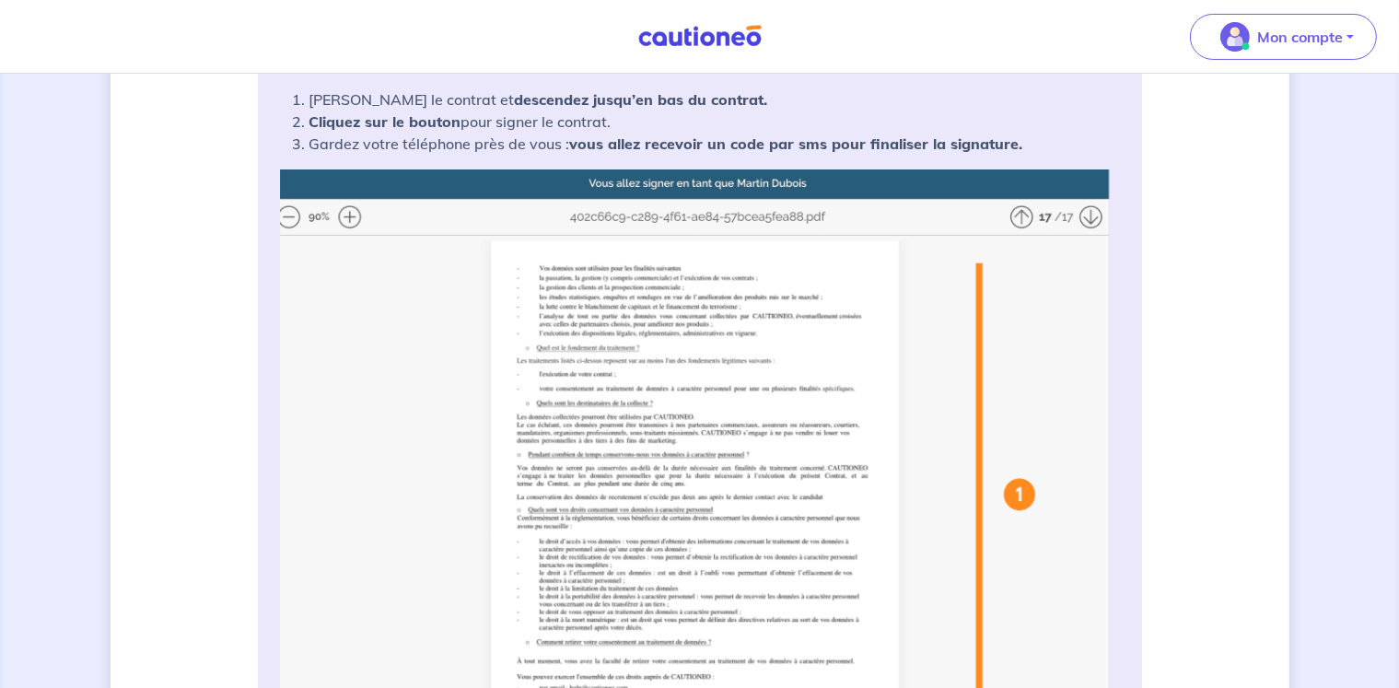
click at [351, 213] on img at bounding box center [700, 534] width 840 height 731
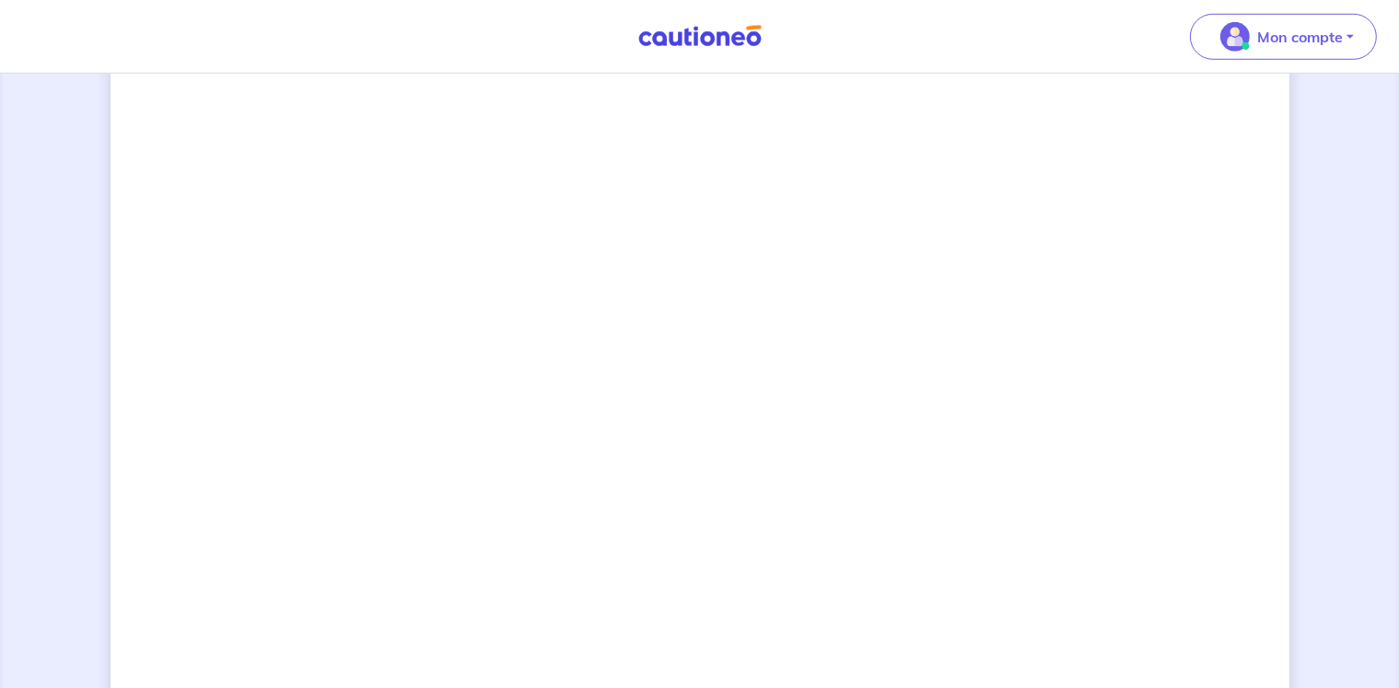
scroll to position [1473, 0]
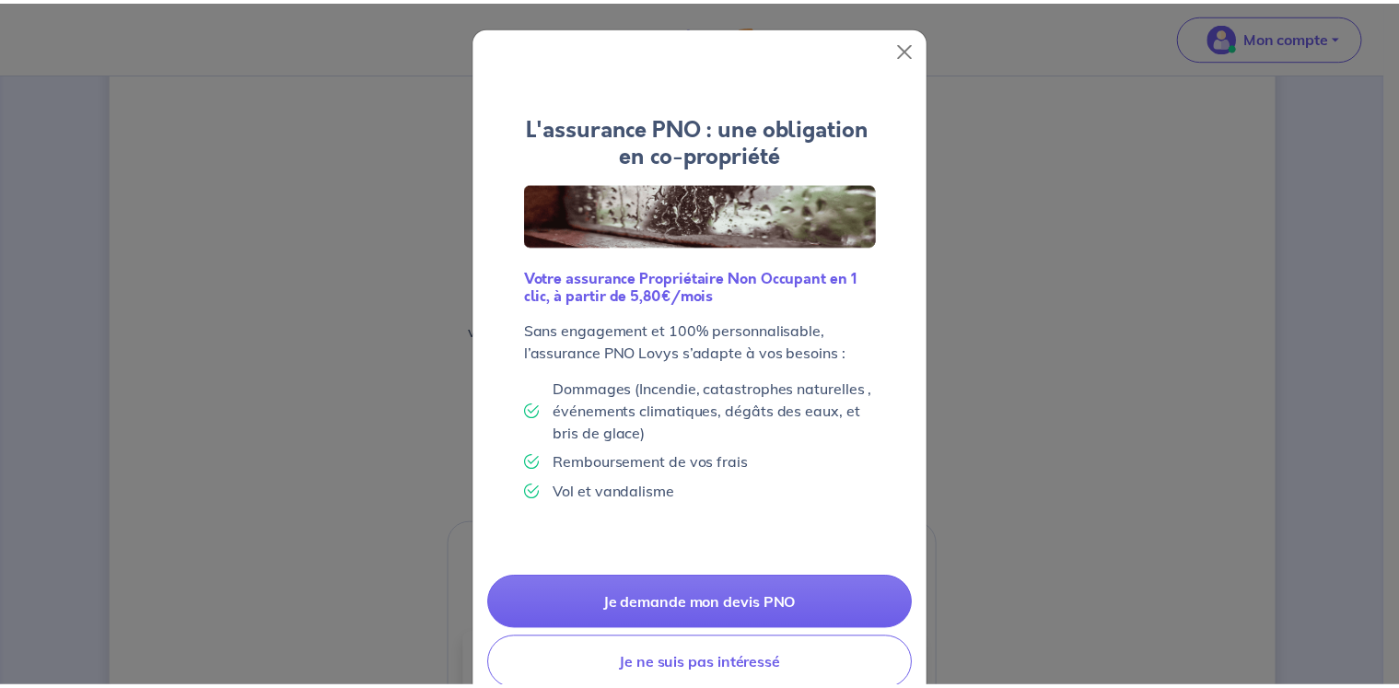
scroll to position [43, 0]
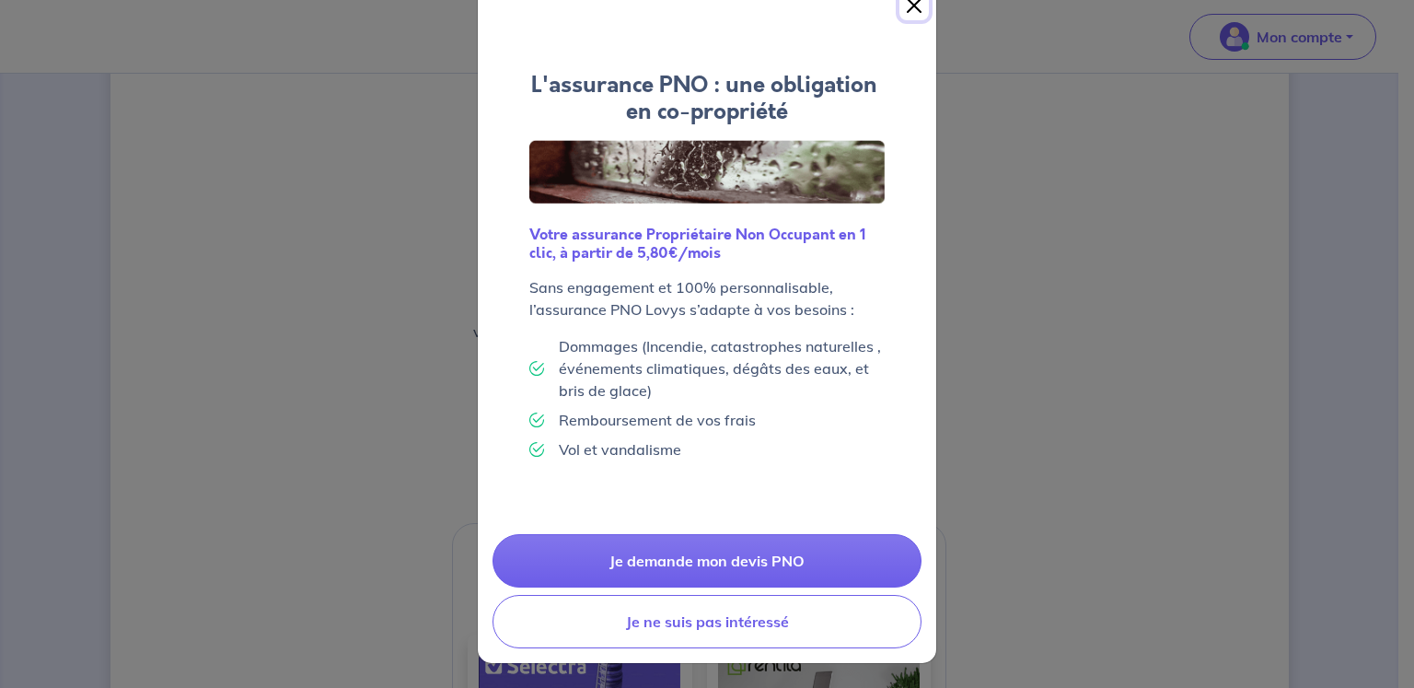
click at [902, 12] on button "Close" at bounding box center [914, 5] width 29 height 29
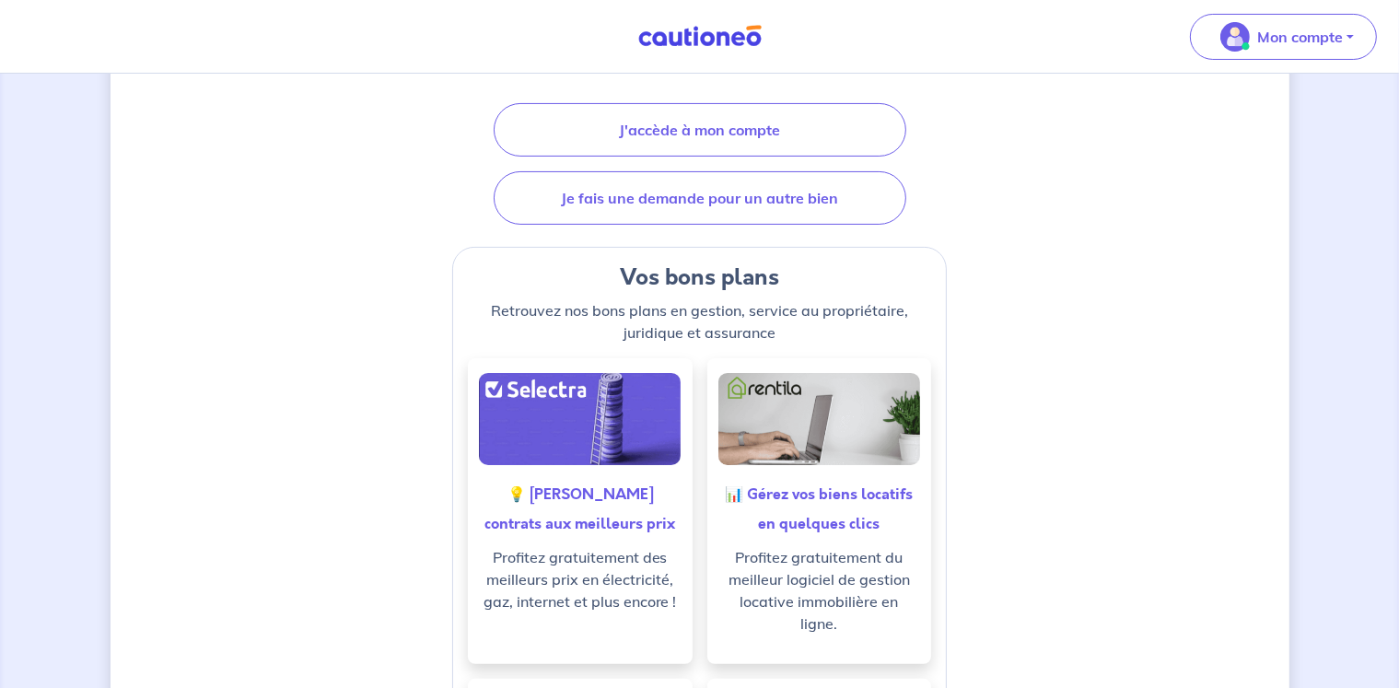
scroll to position [0, 0]
